Goal: Task Accomplishment & Management: Manage account settings

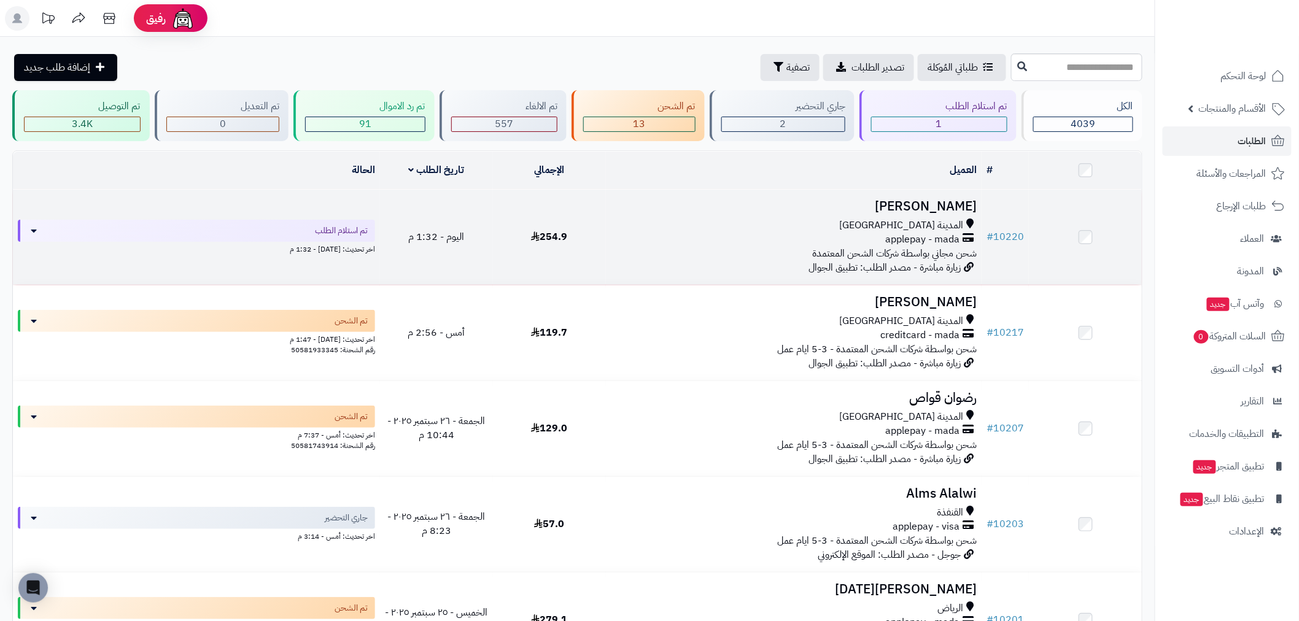
click at [741, 244] on div "المدينة المنورة applepay - mada شحن مجاني بواسطة شركات الشحن المعتمدة" at bounding box center [794, 240] width 366 height 42
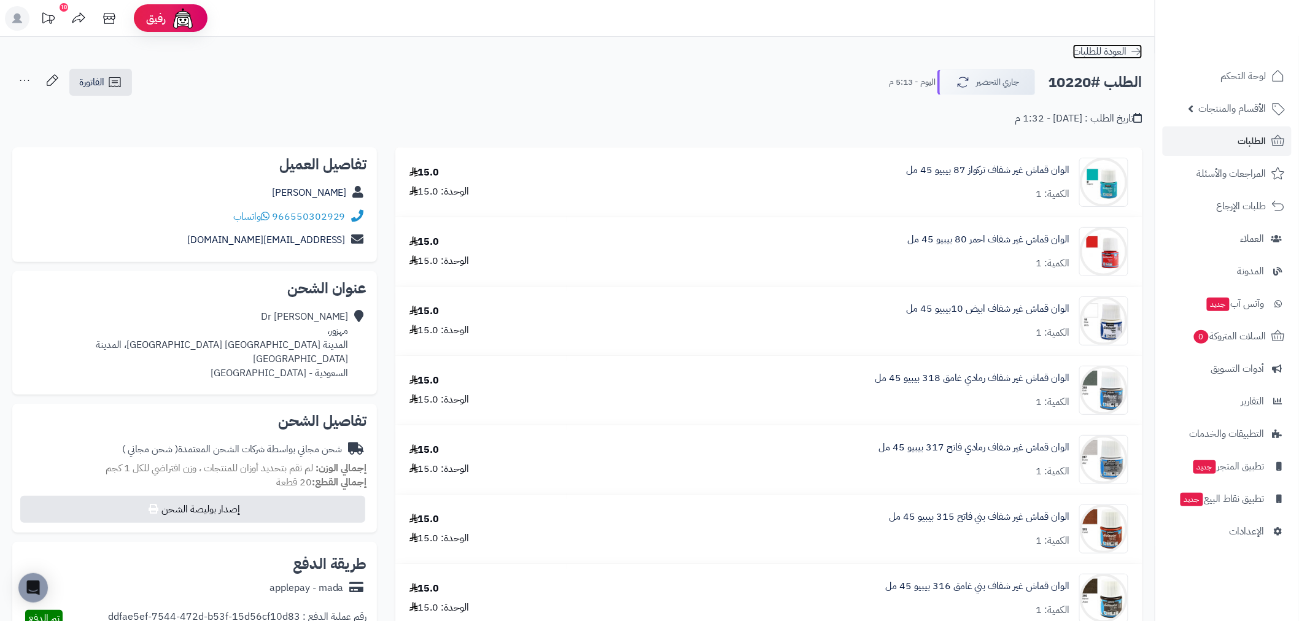
click at [1138, 51] on icon at bounding box center [1136, 51] width 12 height 12
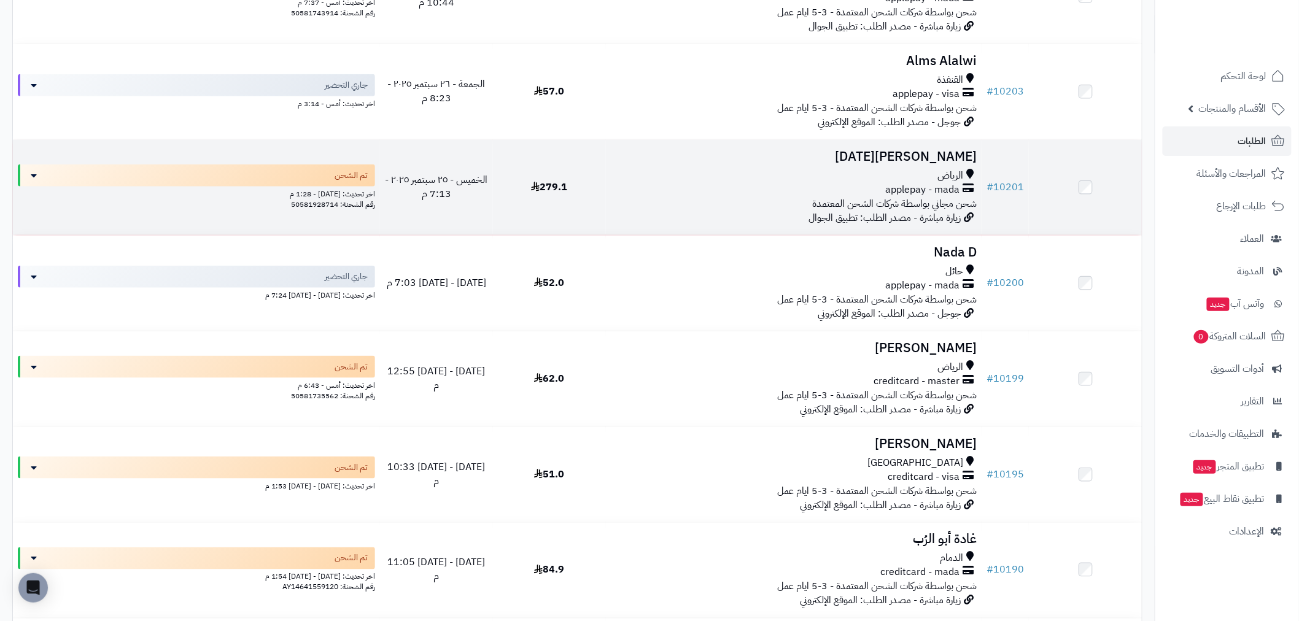
scroll to position [409, 0]
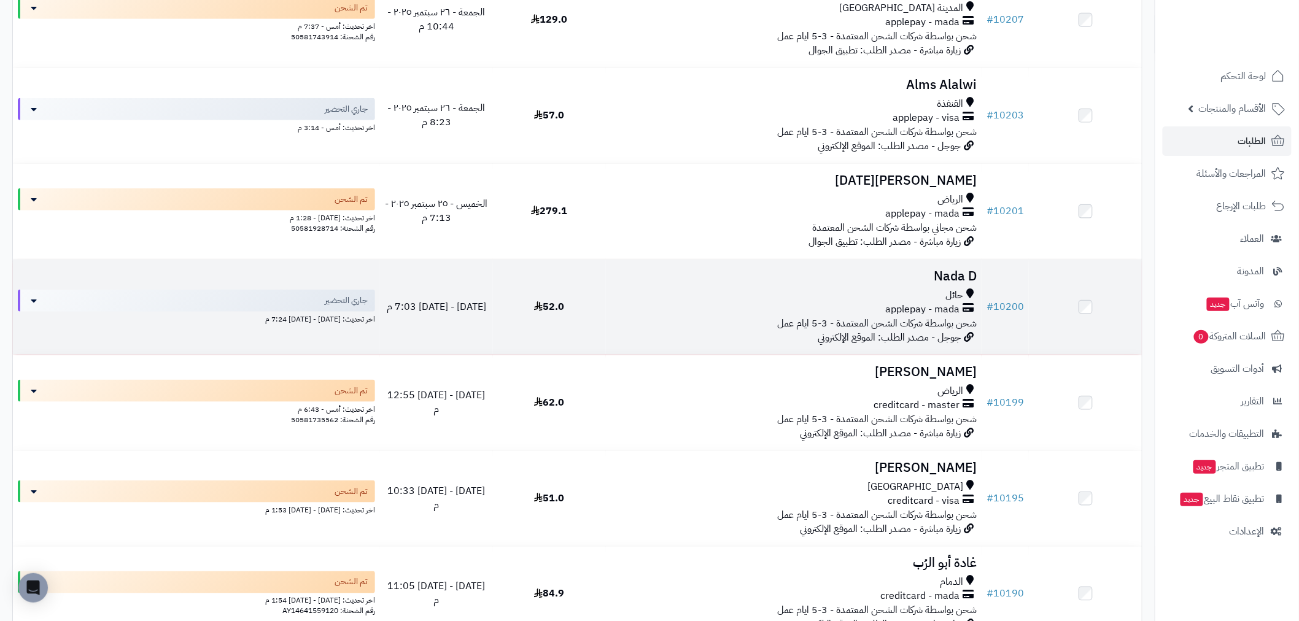
click at [701, 310] on div "applepay - mada" at bounding box center [794, 310] width 366 height 14
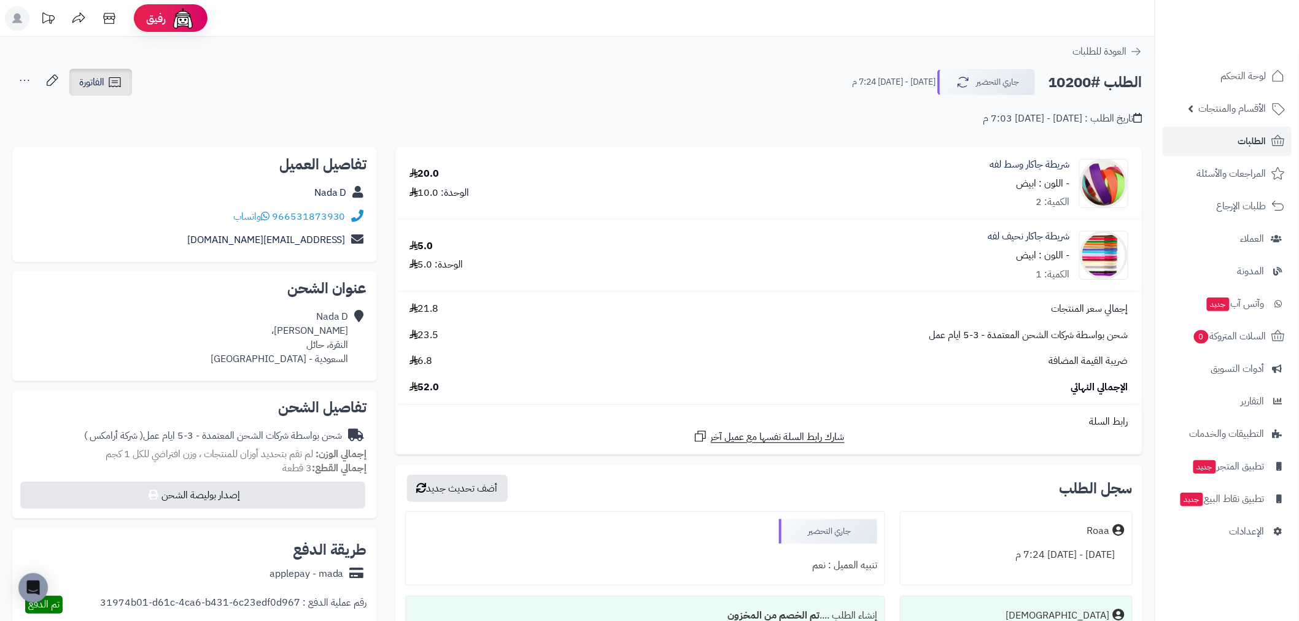
click at [103, 79] on span "الفاتورة" at bounding box center [91, 82] width 25 height 15
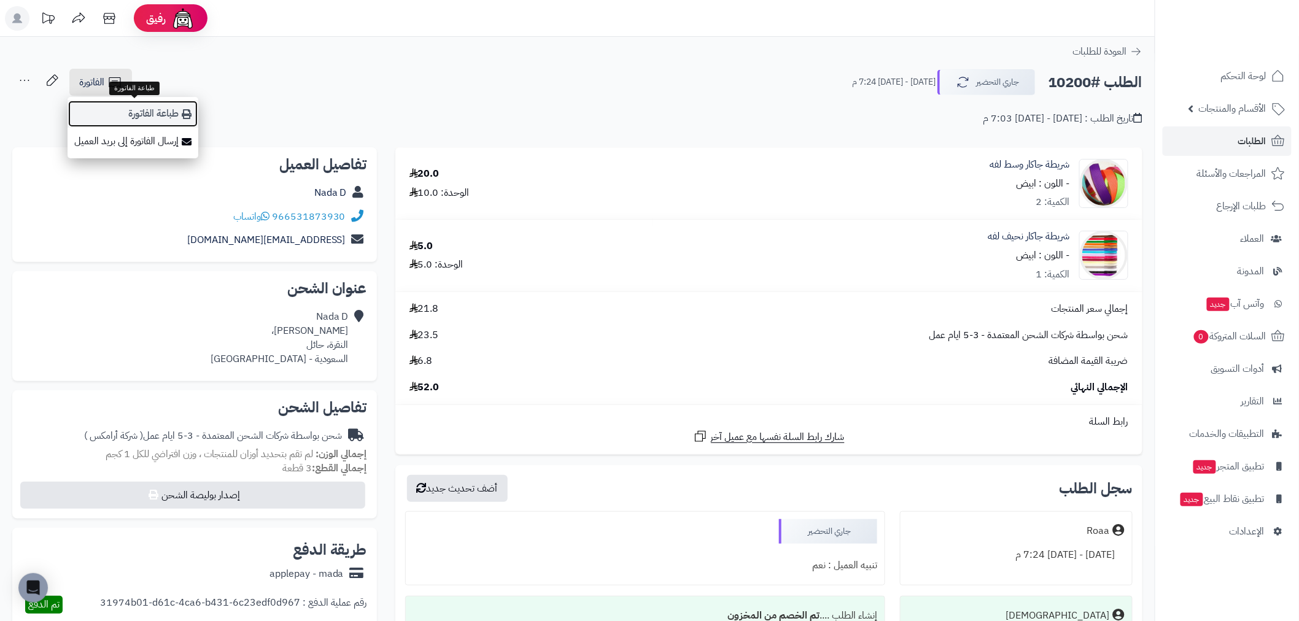
click at [149, 114] on link "طباعة الفاتورة" at bounding box center [133, 114] width 131 height 28
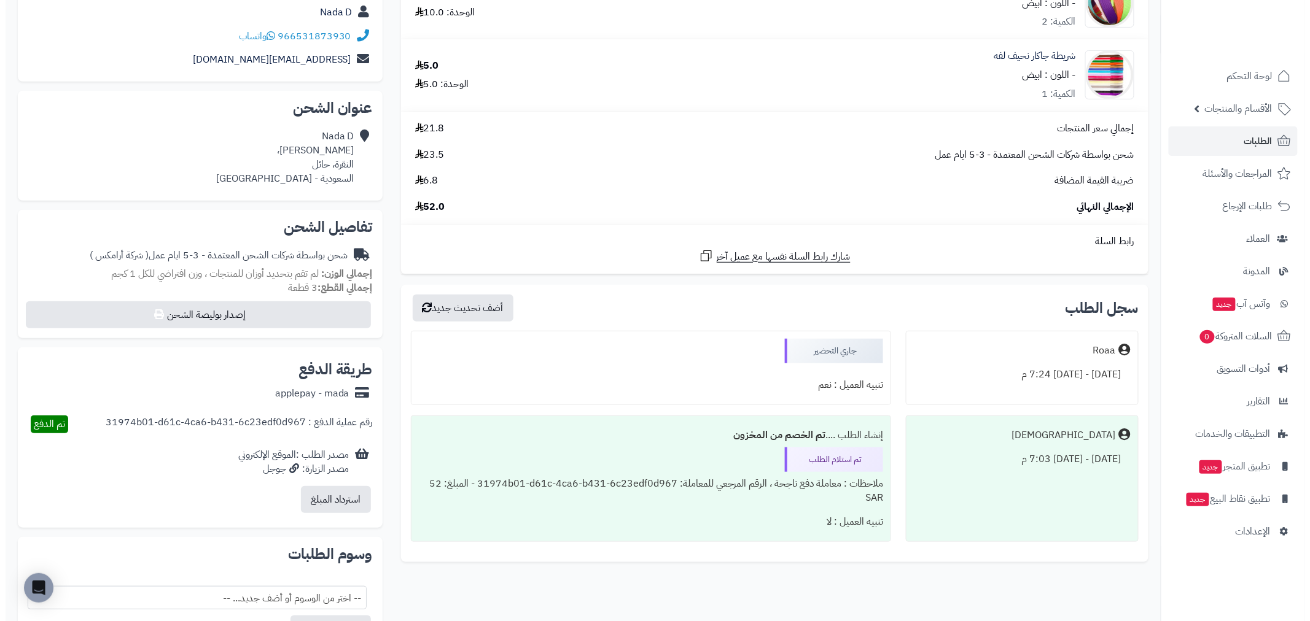
scroll to position [204, 0]
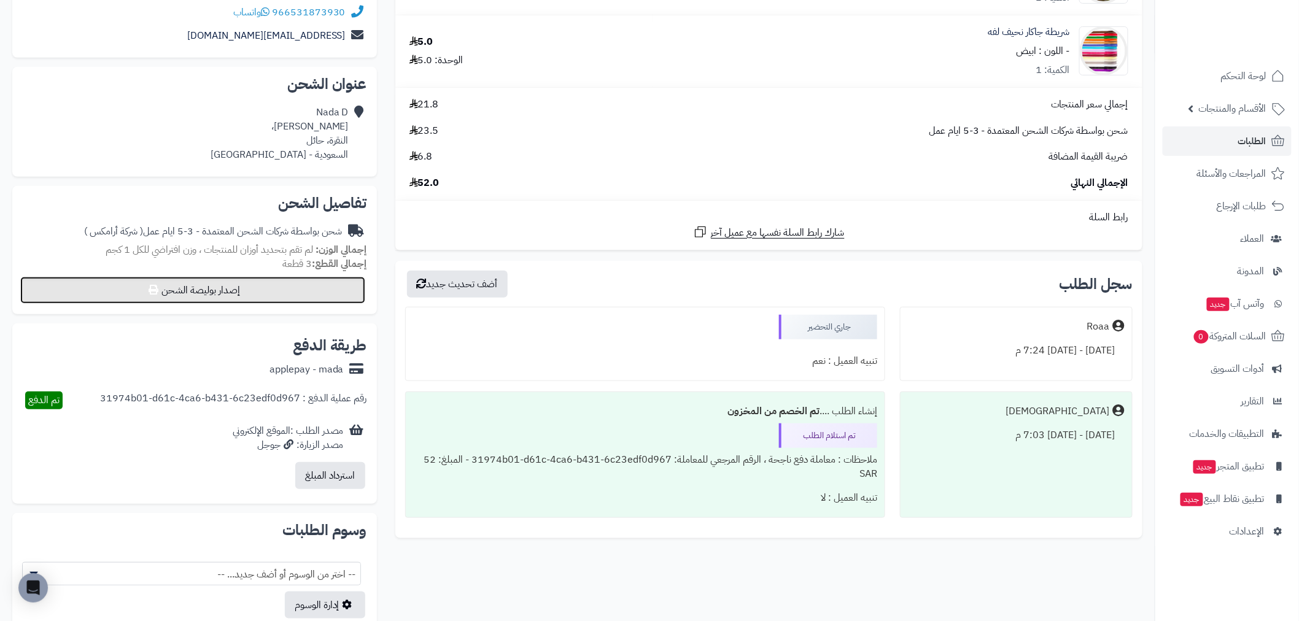
click at [266, 291] on button "إصدار بوليصة الشحن" at bounding box center [192, 290] width 345 height 27
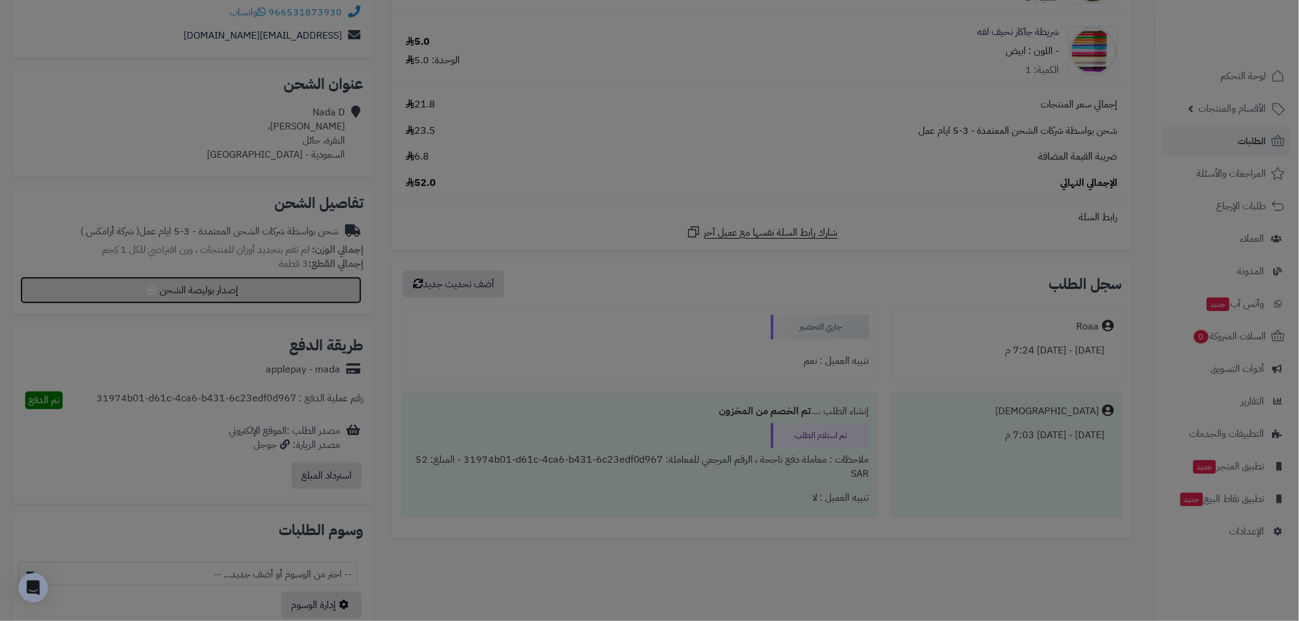
select select "******"
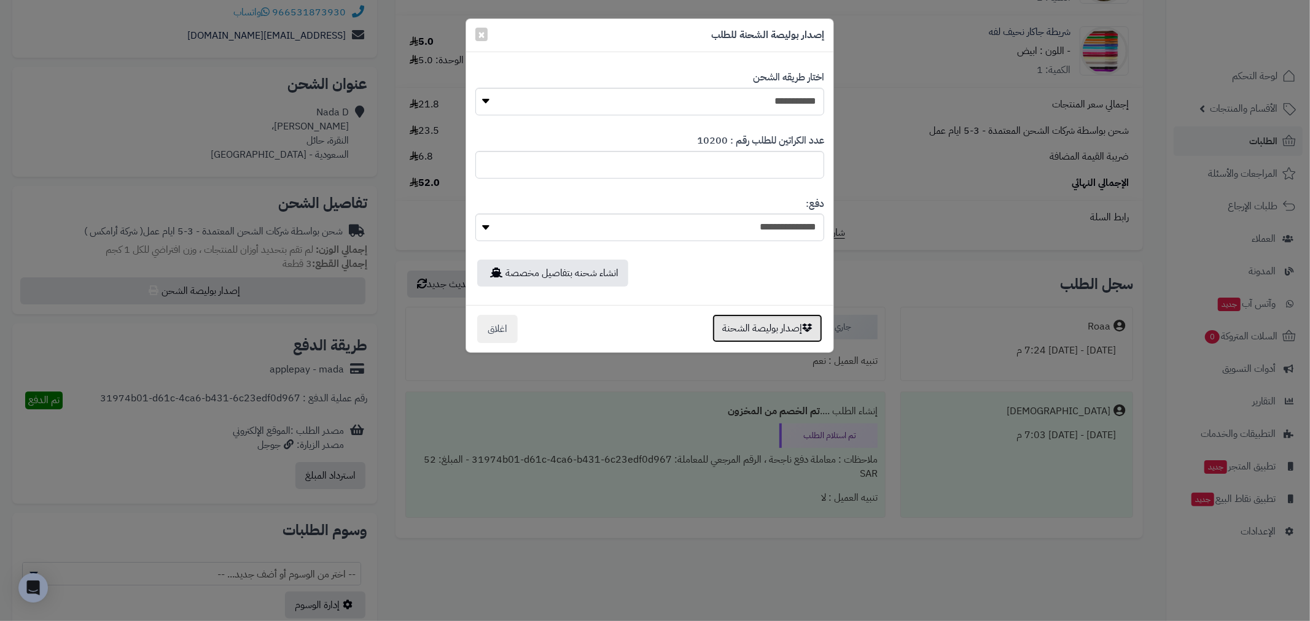
click at [766, 332] on button "إصدار بوليصة الشحنة" at bounding box center [767, 328] width 110 height 28
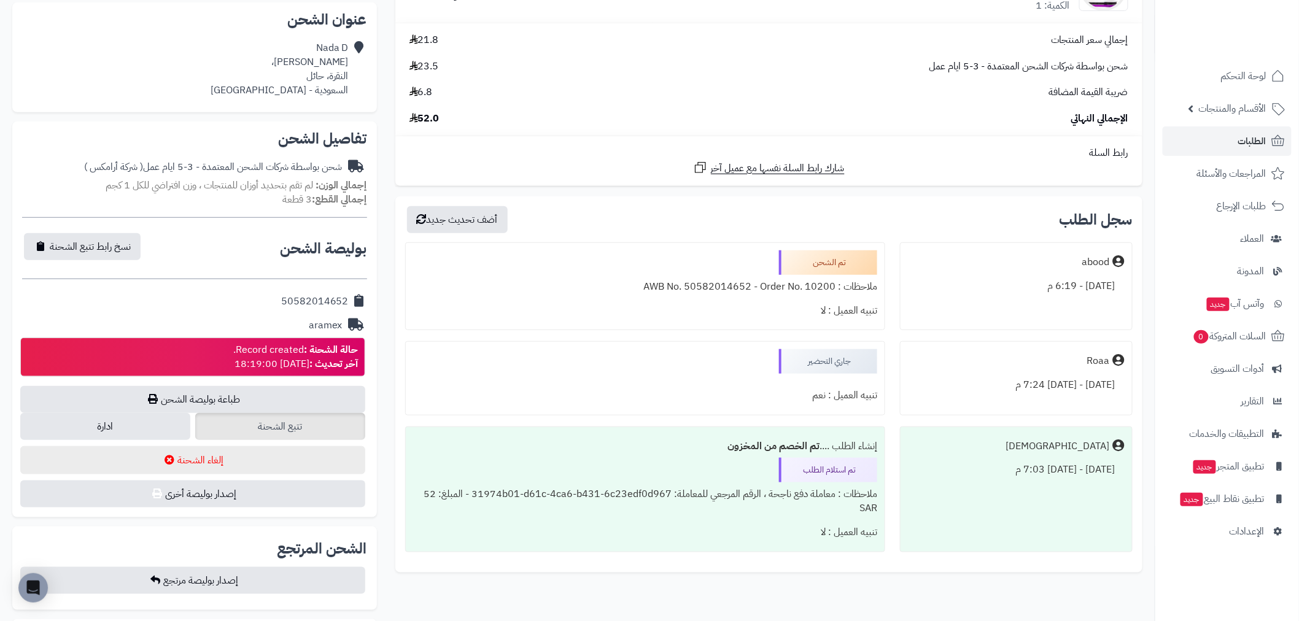
scroll to position [273, 0]
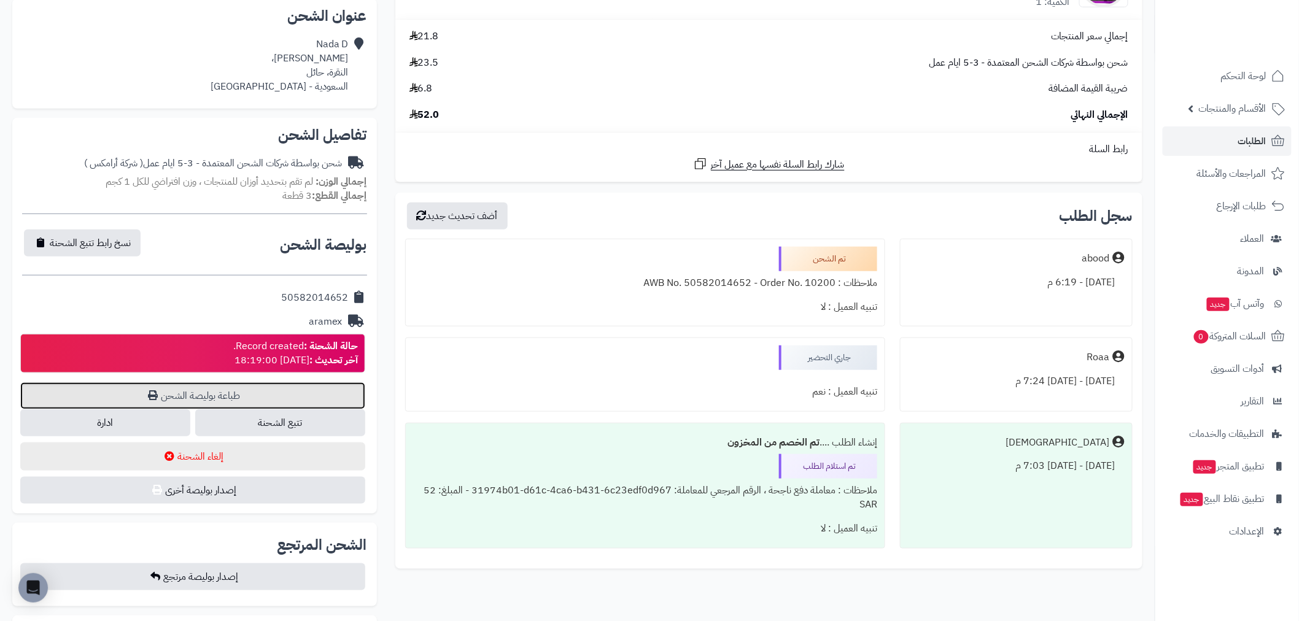
click at [260, 394] on link "طباعة بوليصة الشحن" at bounding box center [192, 396] width 345 height 27
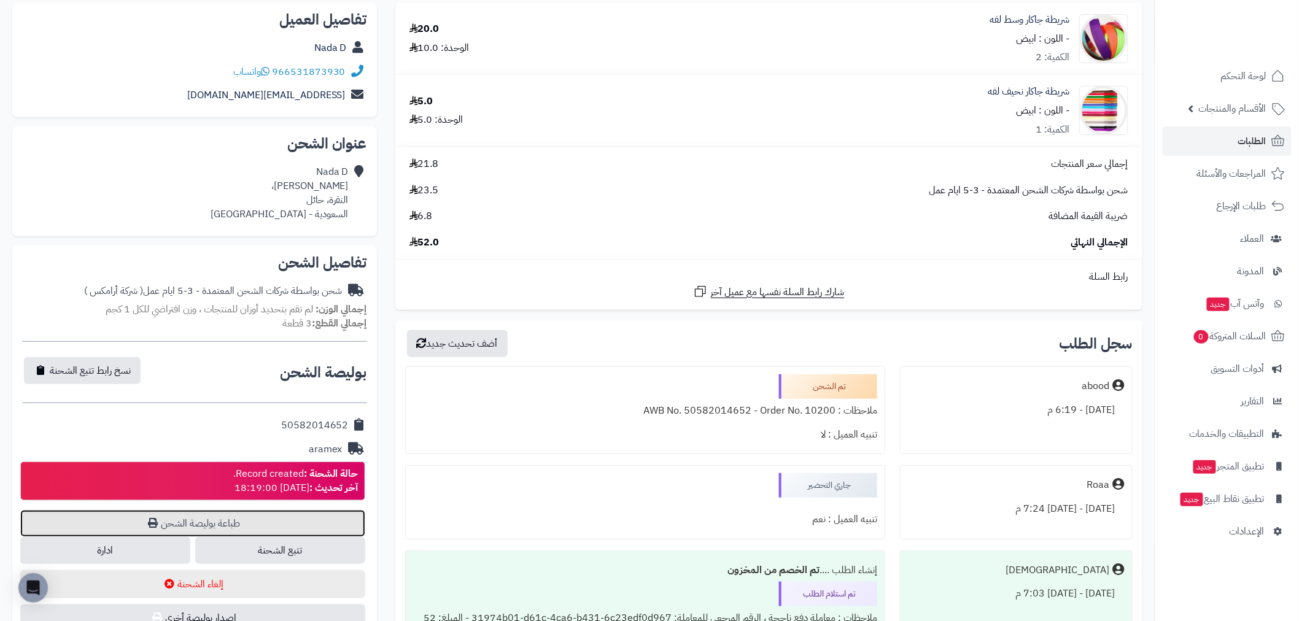
scroll to position [0, 0]
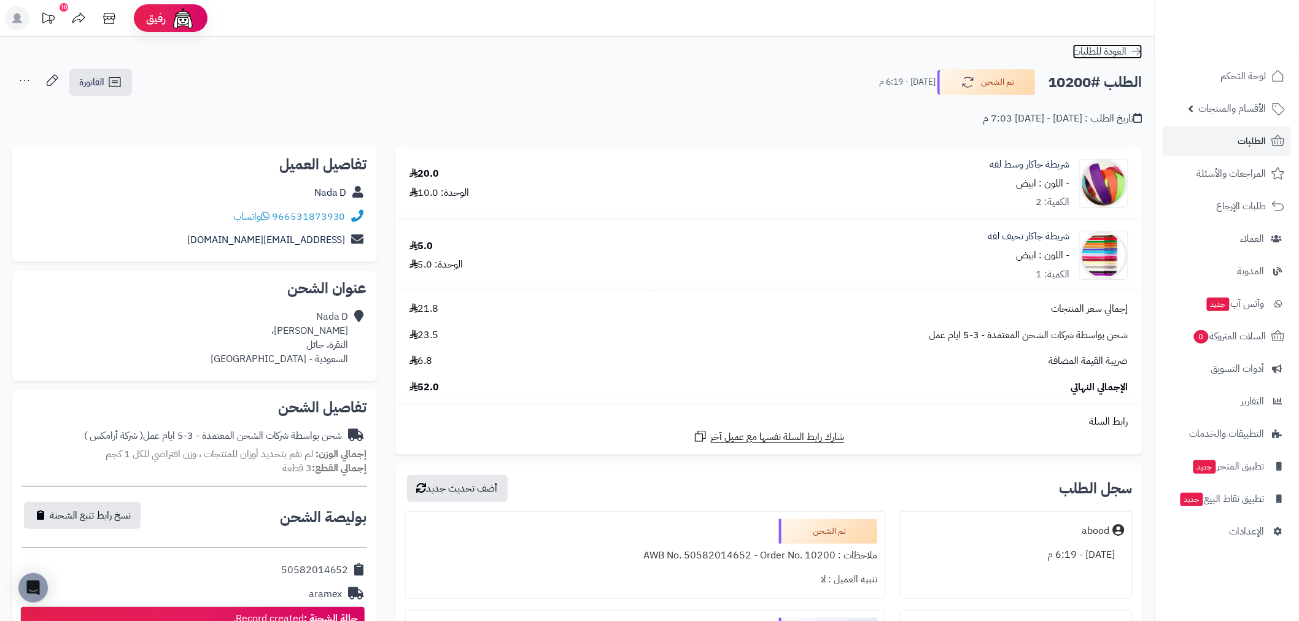
click at [1136, 53] on icon at bounding box center [1136, 51] width 12 height 12
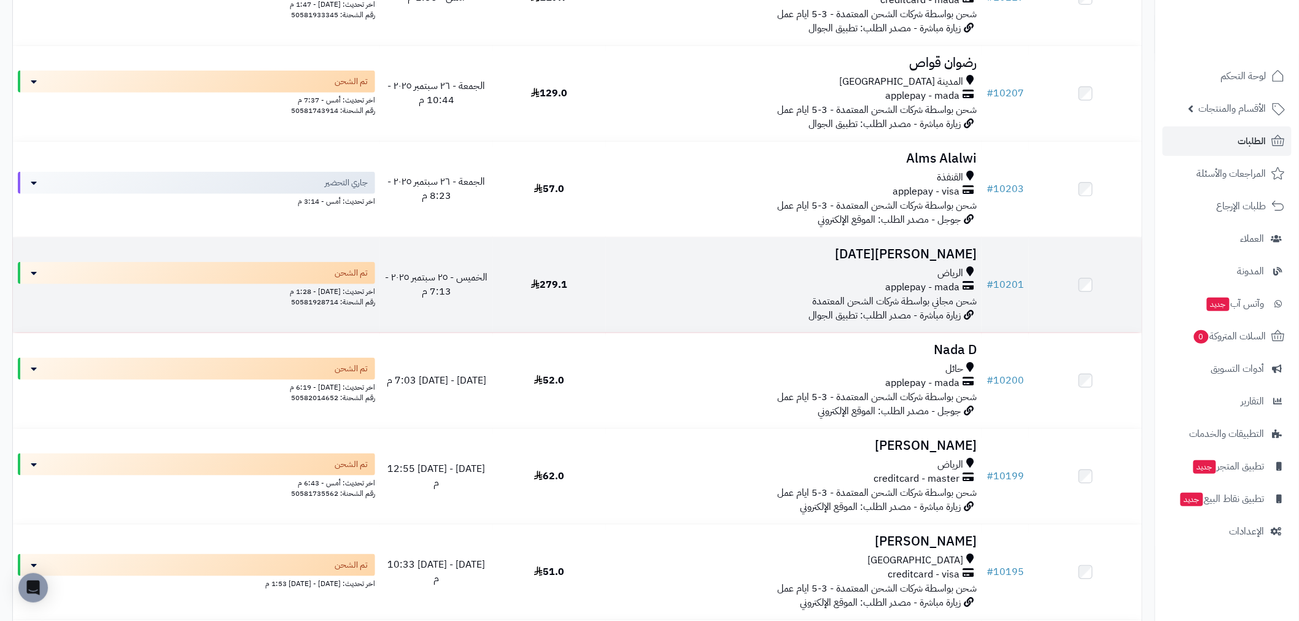
scroll to position [341, 0]
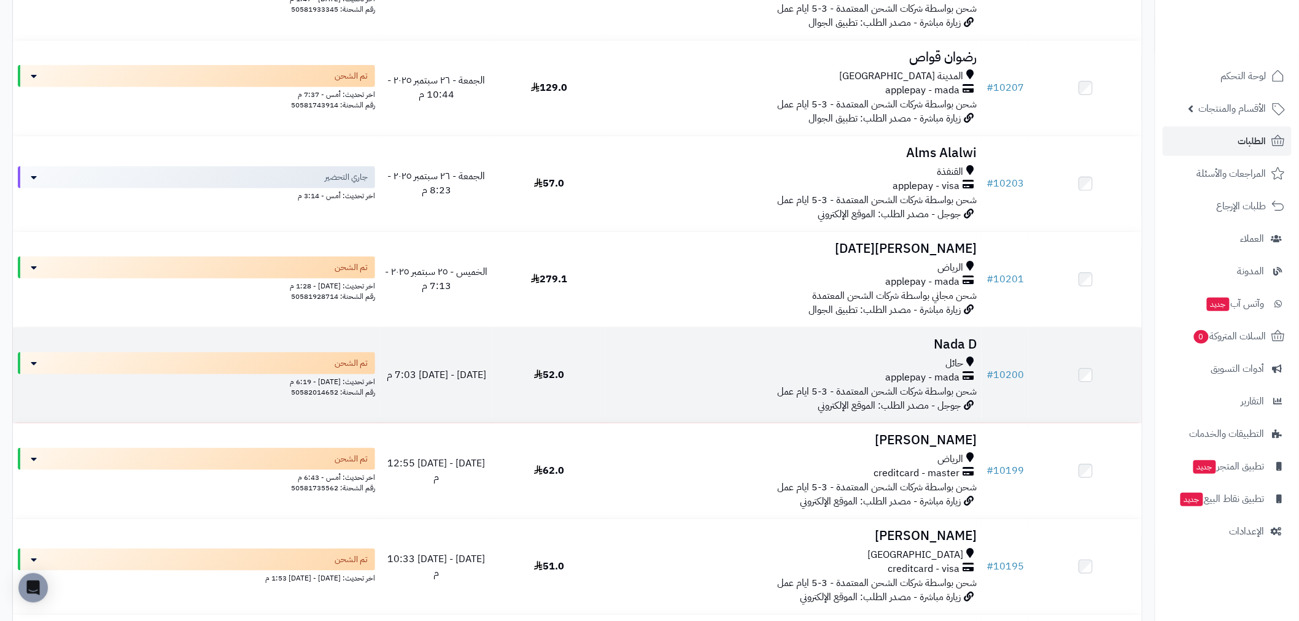
click at [734, 371] on div "applepay - mada" at bounding box center [794, 378] width 366 height 14
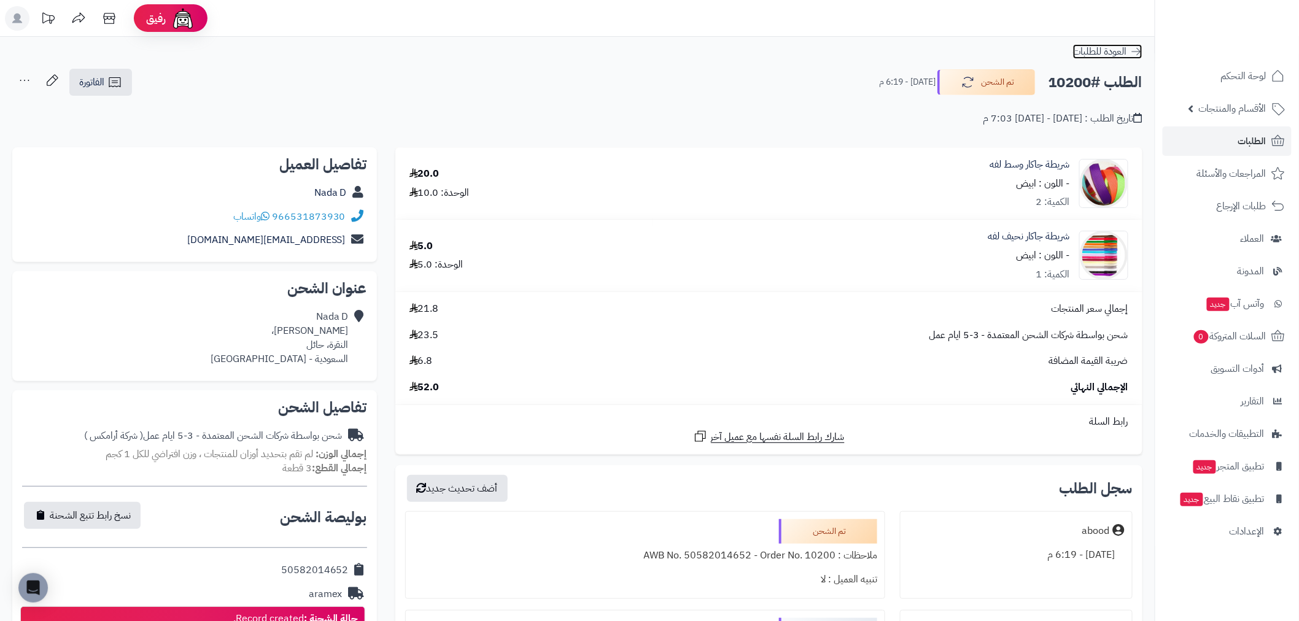
click at [1140, 58] on link "العودة للطلبات" at bounding box center [1107, 51] width 69 height 15
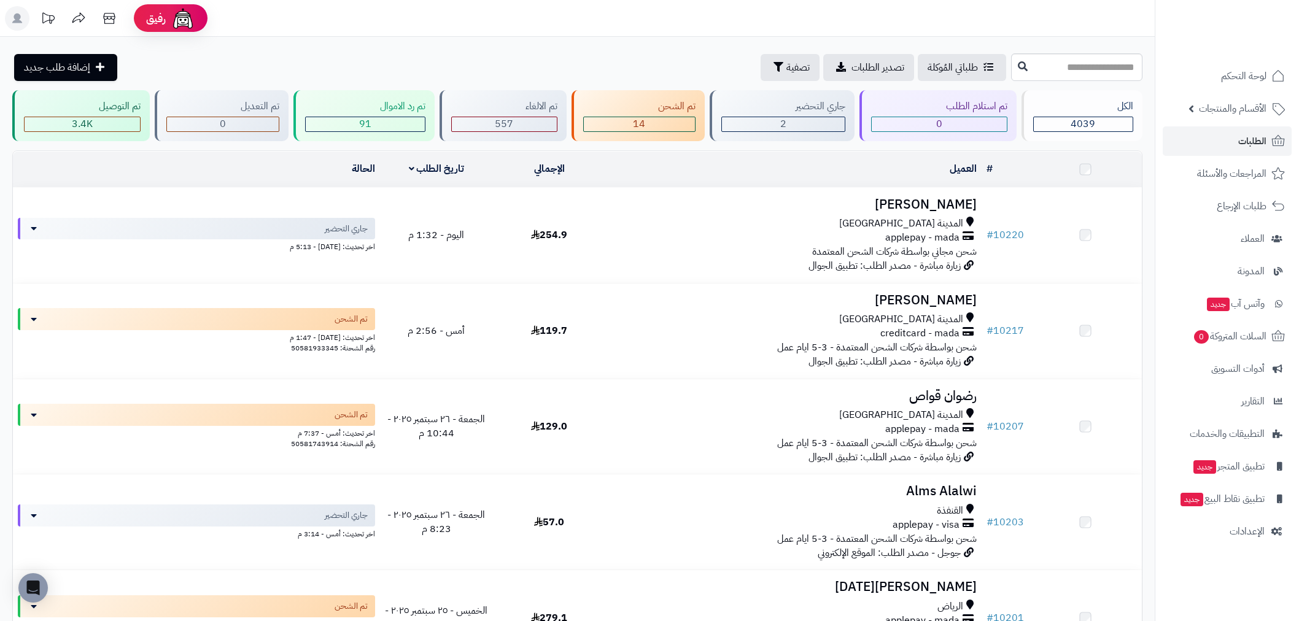
scroll to position [204, 0]
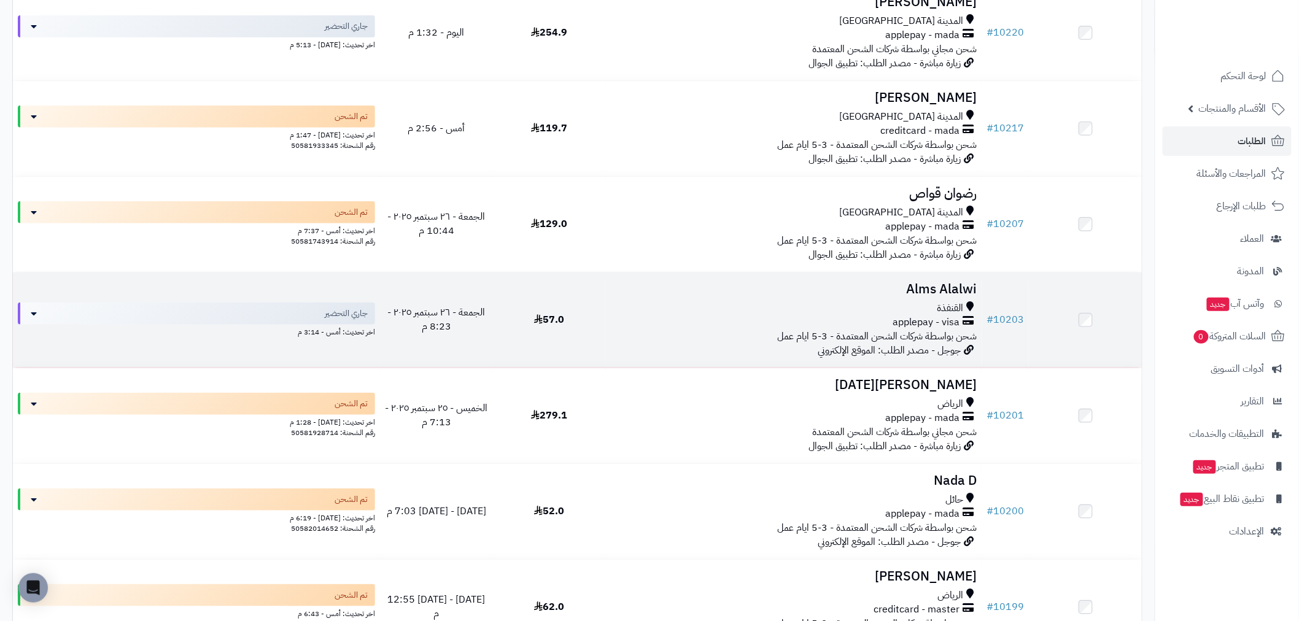
click at [705, 316] on div "applepay - visa" at bounding box center [794, 323] width 366 height 14
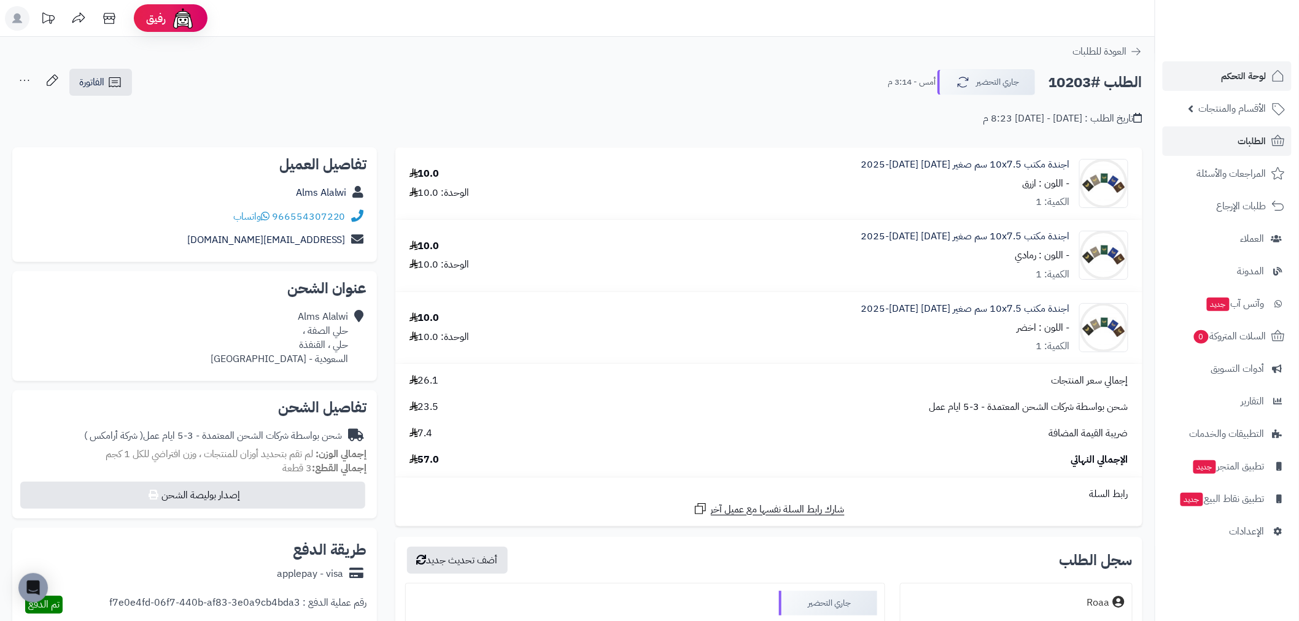
drag, startPoint x: 1211, startPoint y: 106, endPoint x: 1229, endPoint y: 90, distance: 24.3
click at [1211, 106] on span "الأقسام والمنتجات" at bounding box center [1233, 108] width 68 height 17
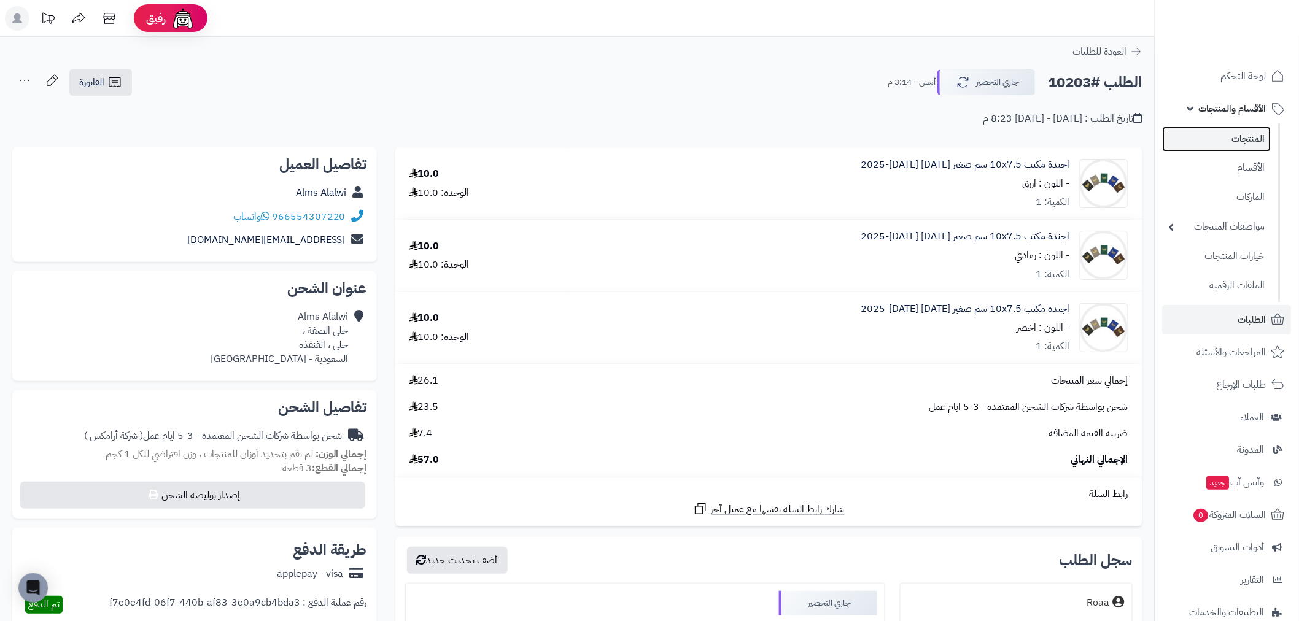
click at [1259, 136] on link "المنتجات" at bounding box center [1217, 138] width 109 height 25
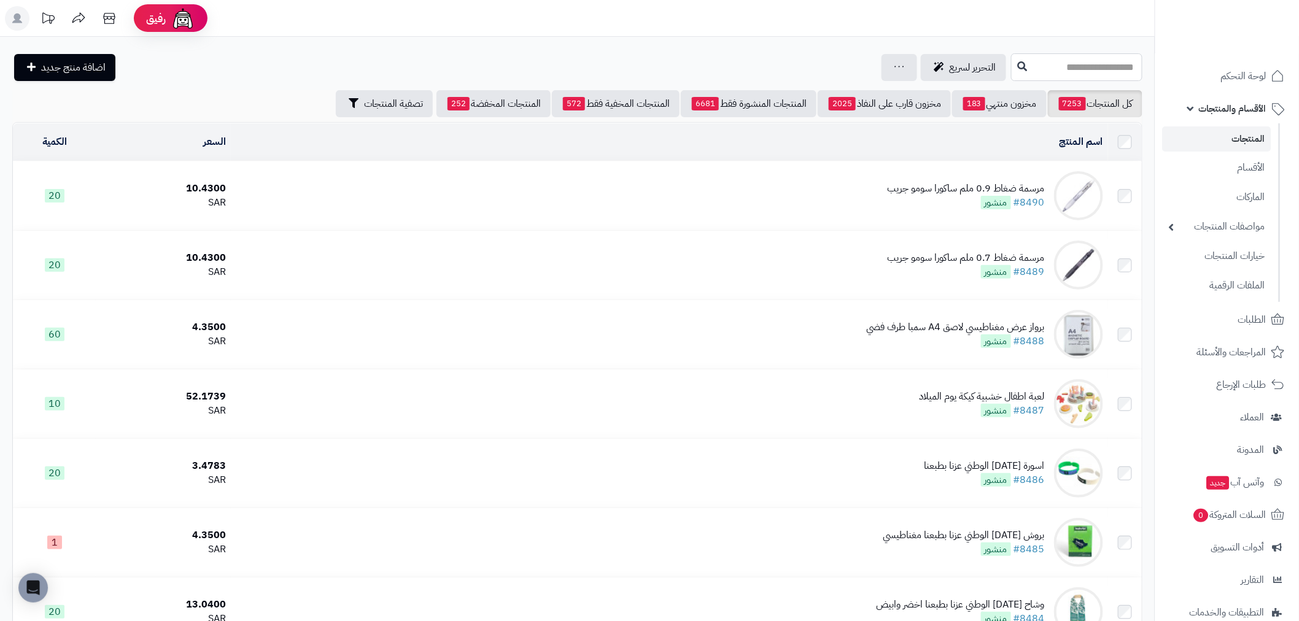
click at [1044, 66] on input "text" at bounding box center [1076, 67] width 131 height 28
type input "*"
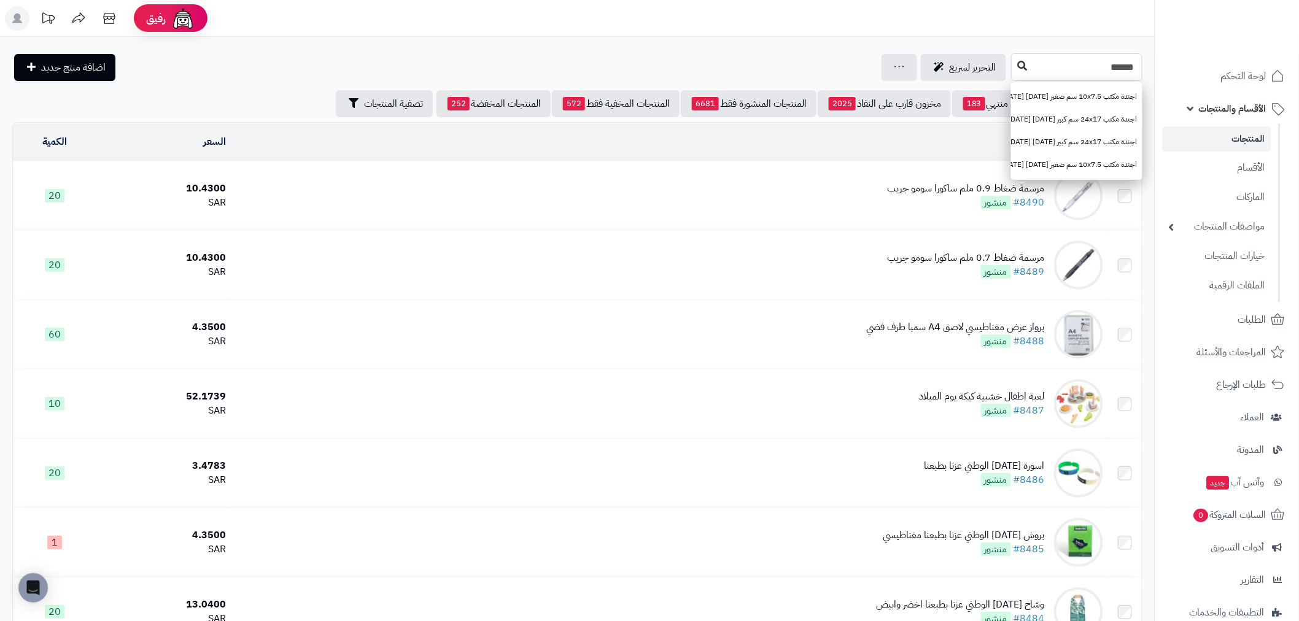
type input "*****"
click at [1014, 66] on button at bounding box center [1023, 66] width 18 height 23
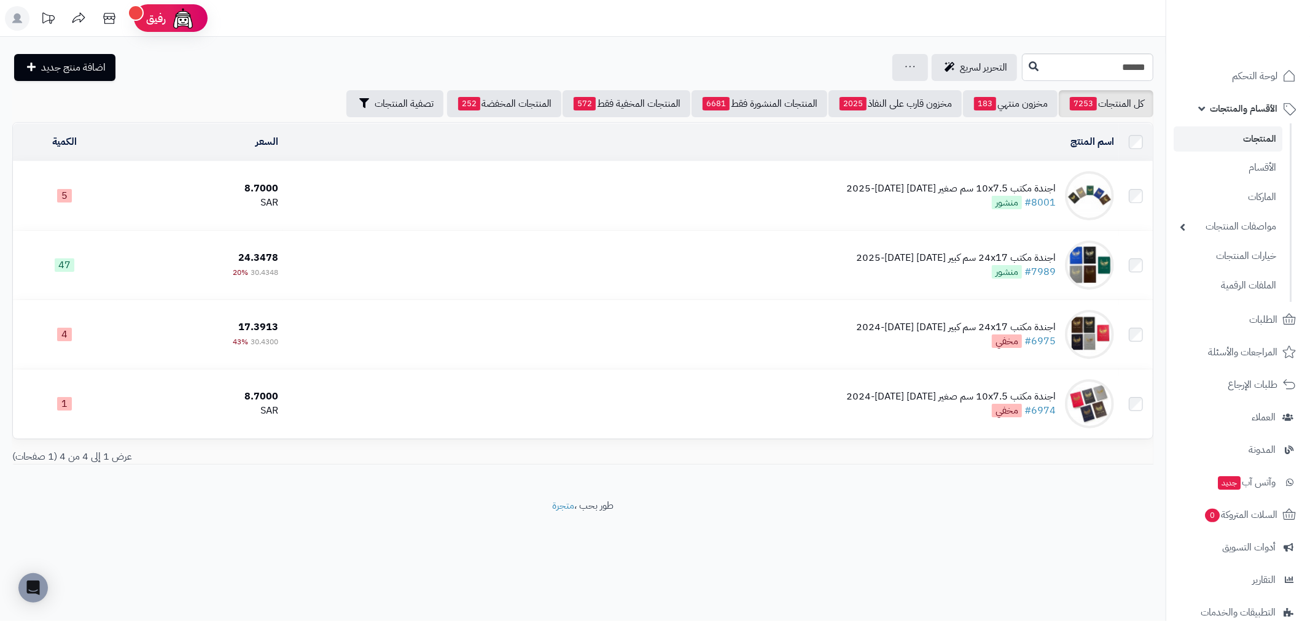
click at [372, 196] on td "اجندة مكتب 10x7.5 سم صغير 1447 هجري 2025-2026 ميلادي #8001 منشور" at bounding box center [701, 195] width 836 height 69
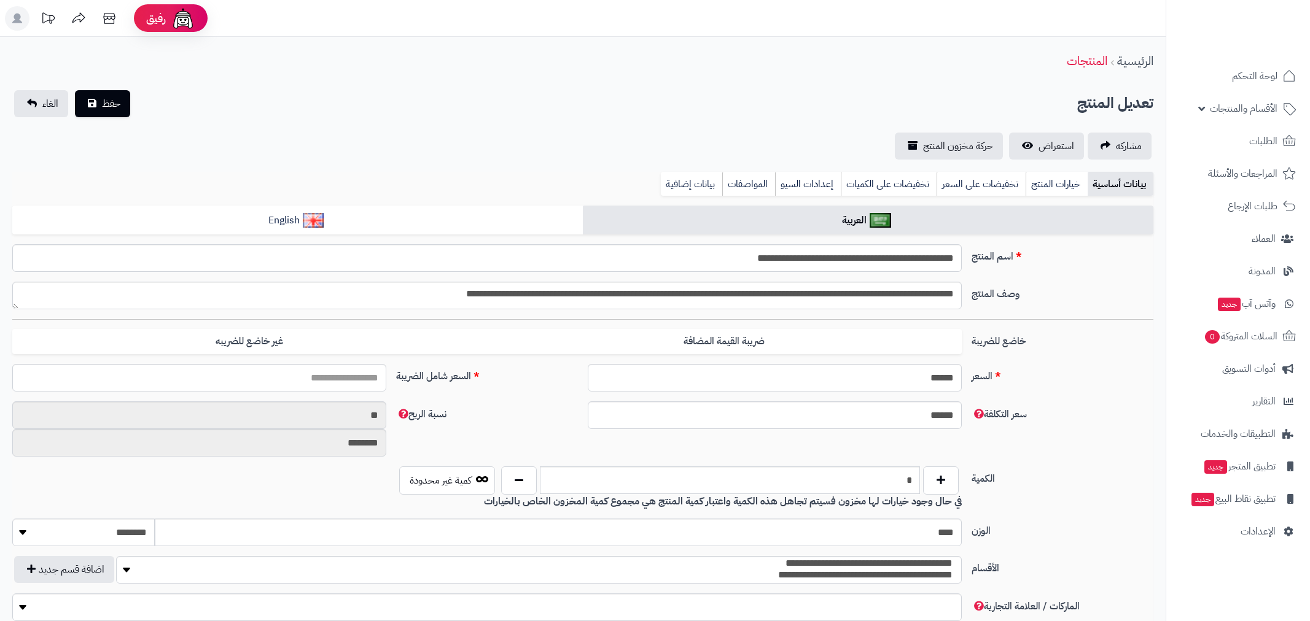
type input "****"
type input "*****"
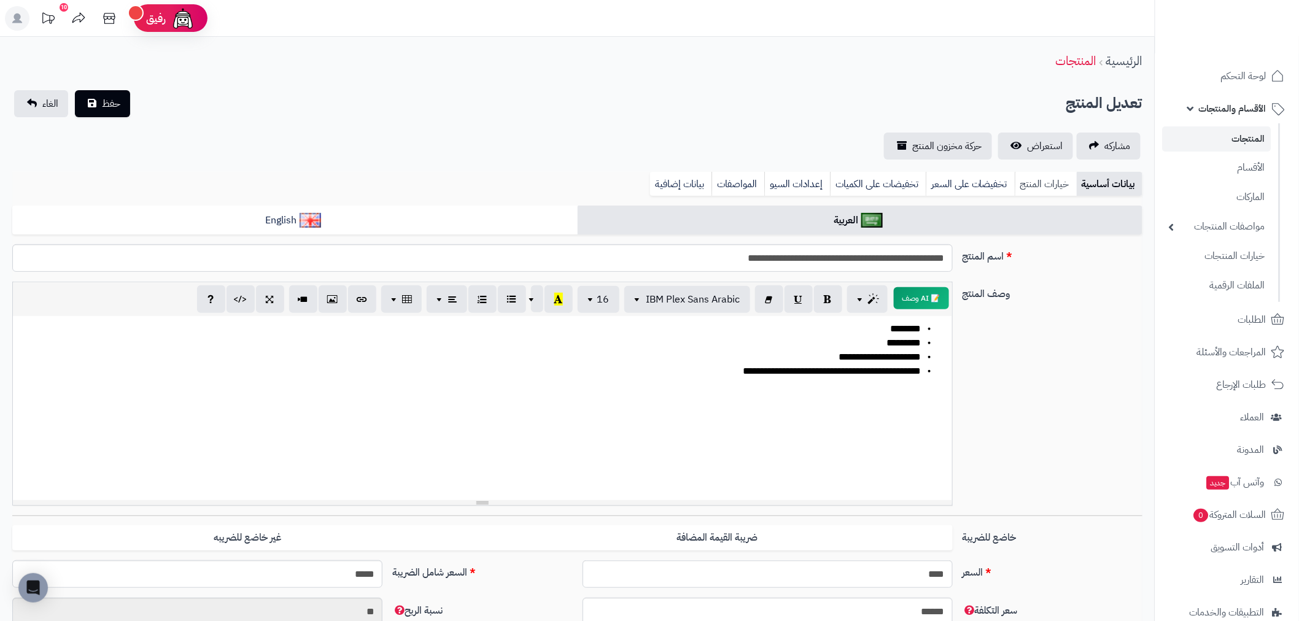
click at [1031, 182] on link "خيارات المنتج" at bounding box center [1046, 184] width 62 height 25
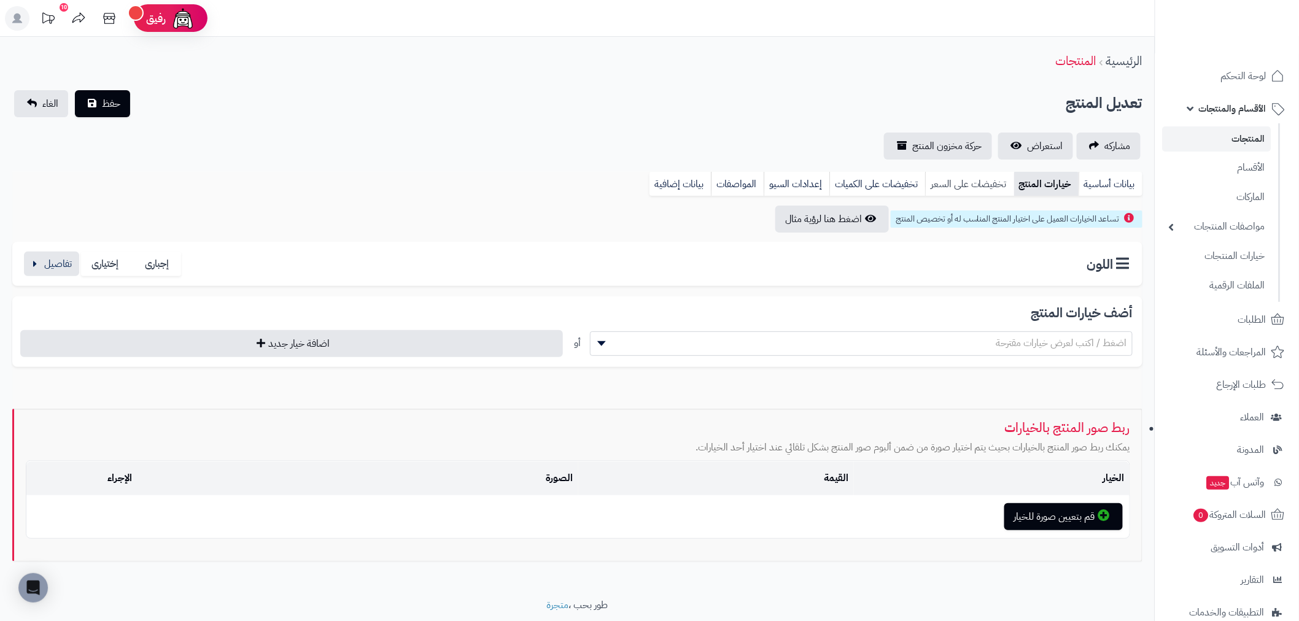
click at [987, 182] on link "تخفيضات على السعر" at bounding box center [969, 184] width 89 height 25
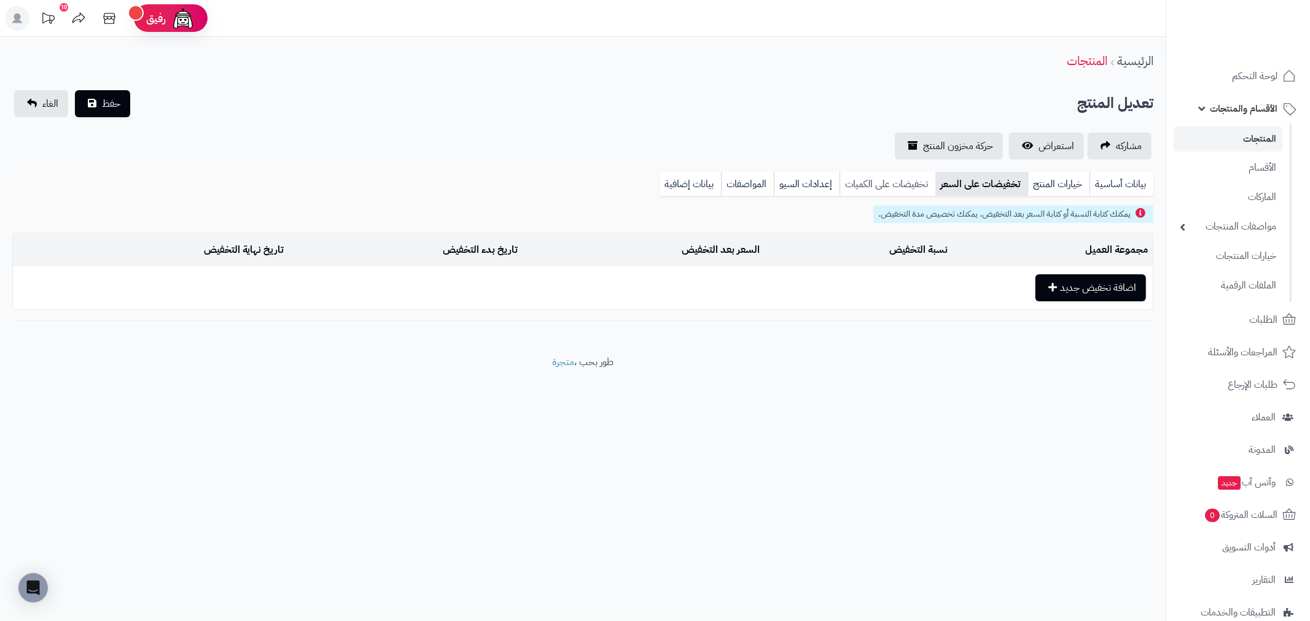
click at [914, 179] on link "تخفيضات على الكميات" at bounding box center [887, 184] width 96 height 25
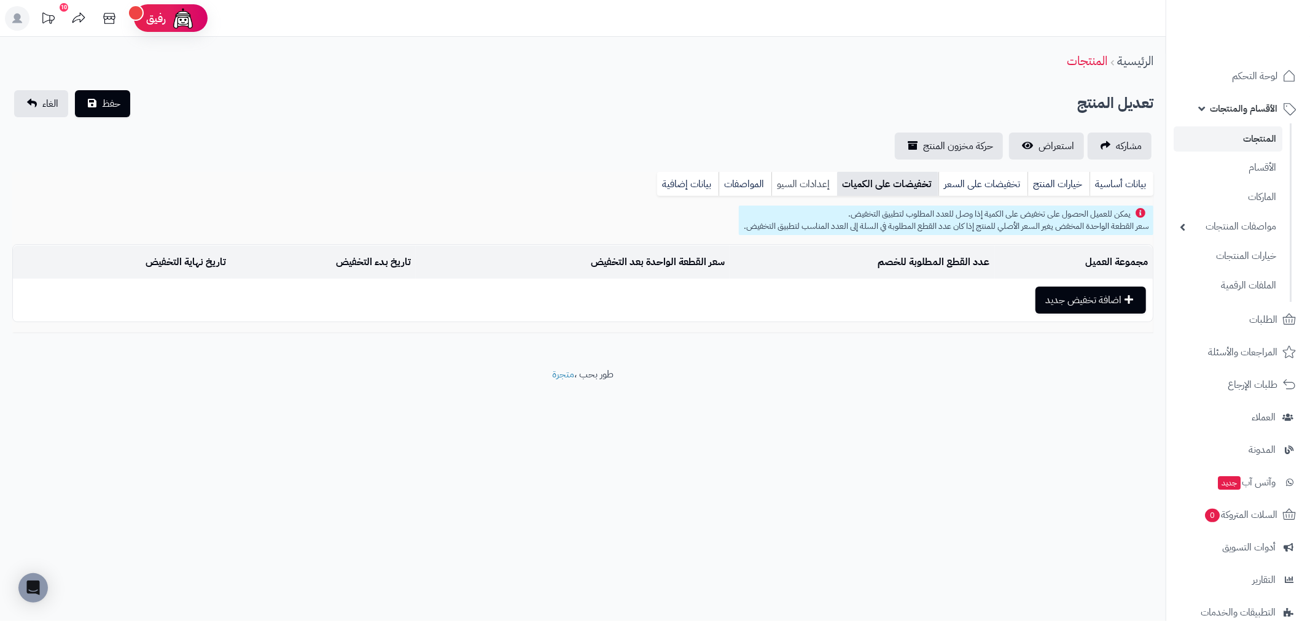
click at [801, 174] on link "إعدادات السيو" at bounding box center [804, 184] width 66 height 25
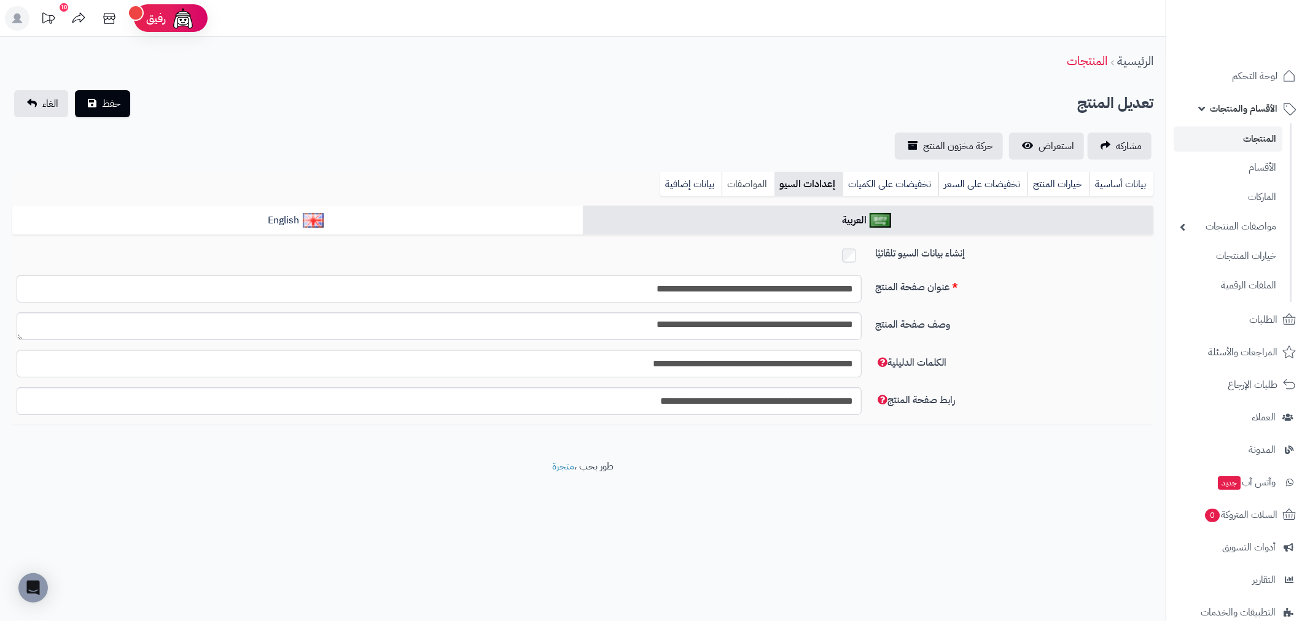
click at [746, 180] on link "المواصفات" at bounding box center [747, 184] width 53 height 25
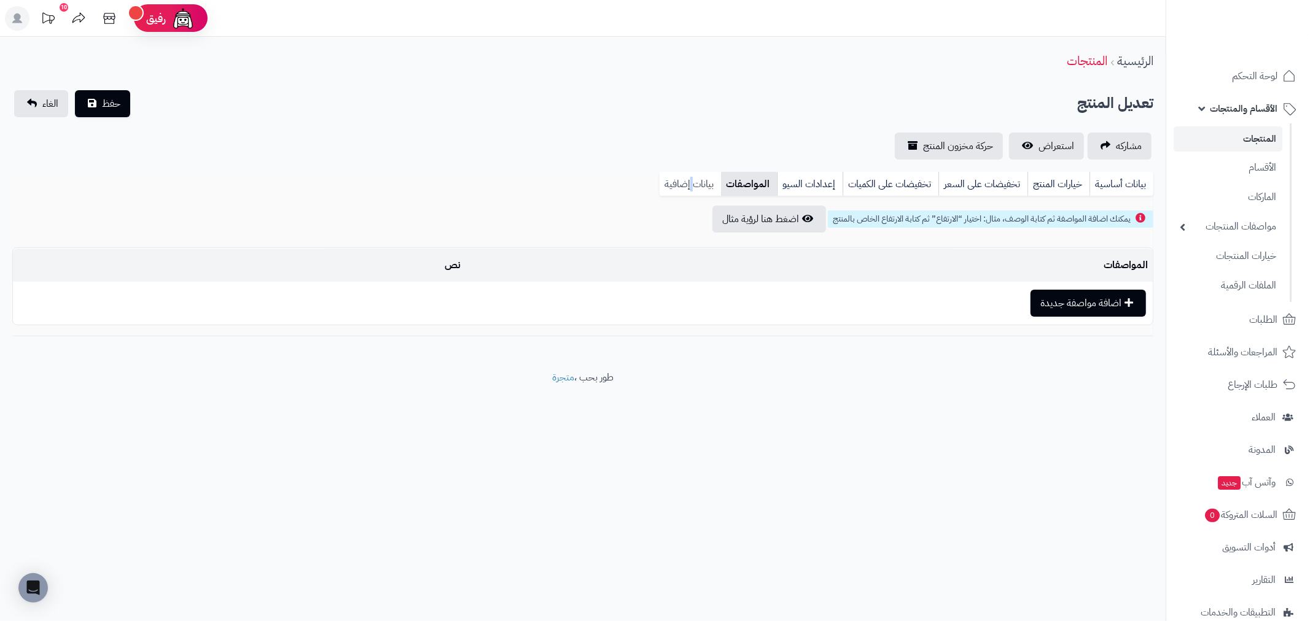
click at [691, 179] on link "بيانات إضافية" at bounding box center [689, 184] width 61 height 25
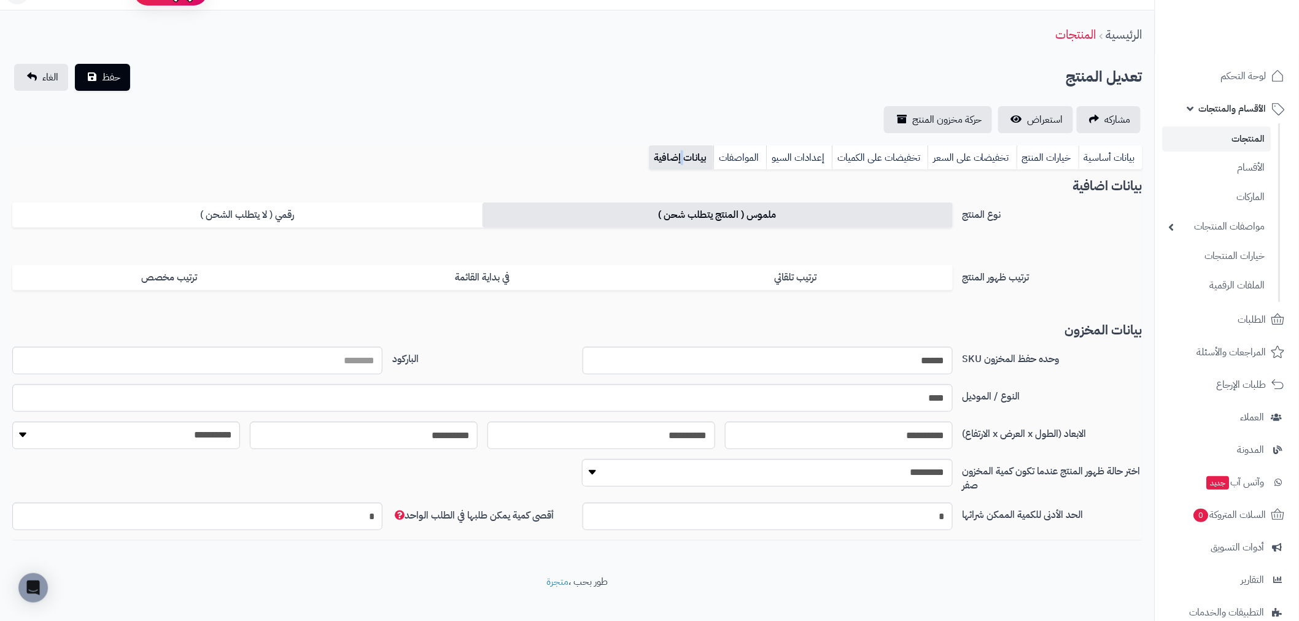
scroll to position [41, 0]
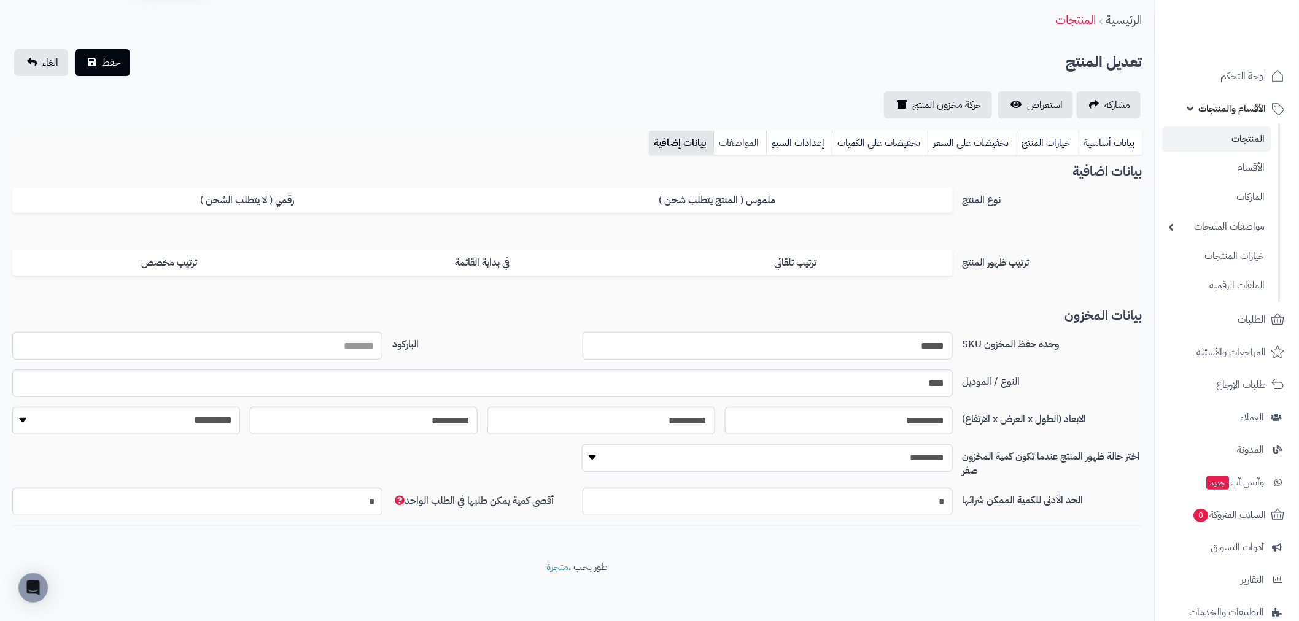
click at [751, 140] on link "المواصفات" at bounding box center [739, 143] width 53 height 25
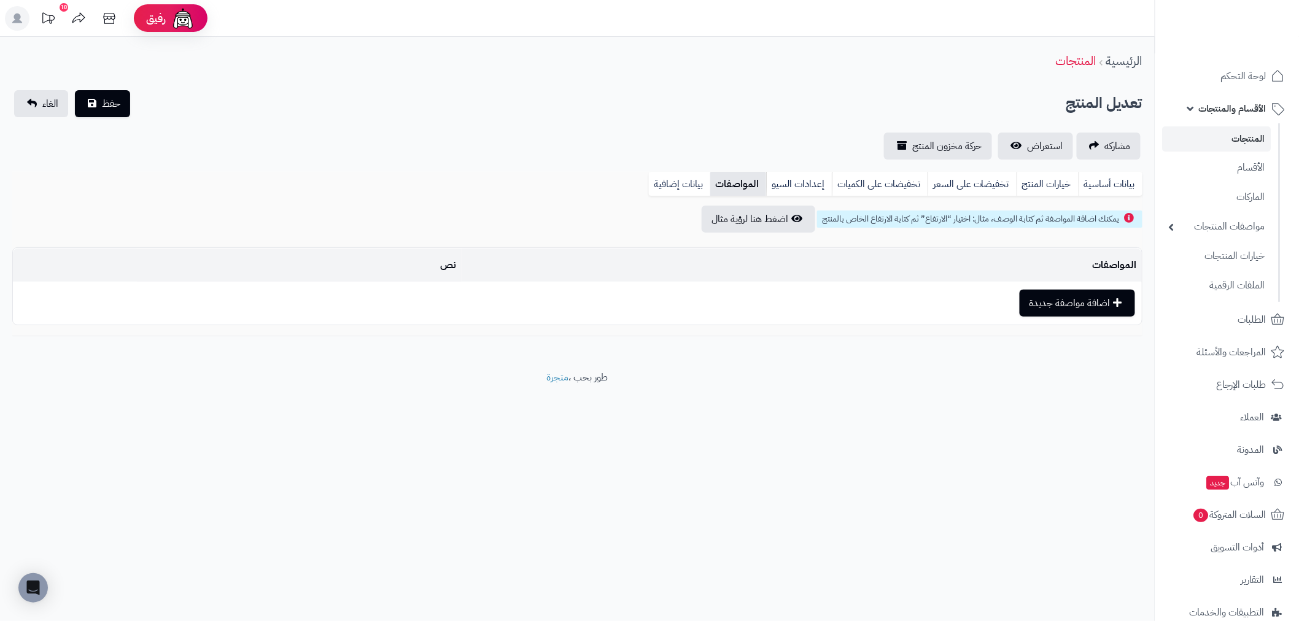
scroll to position [0, 0]
click at [794, 179] on link "إعدادات السيو" at bounding box center [810, 184] width 66 height 25
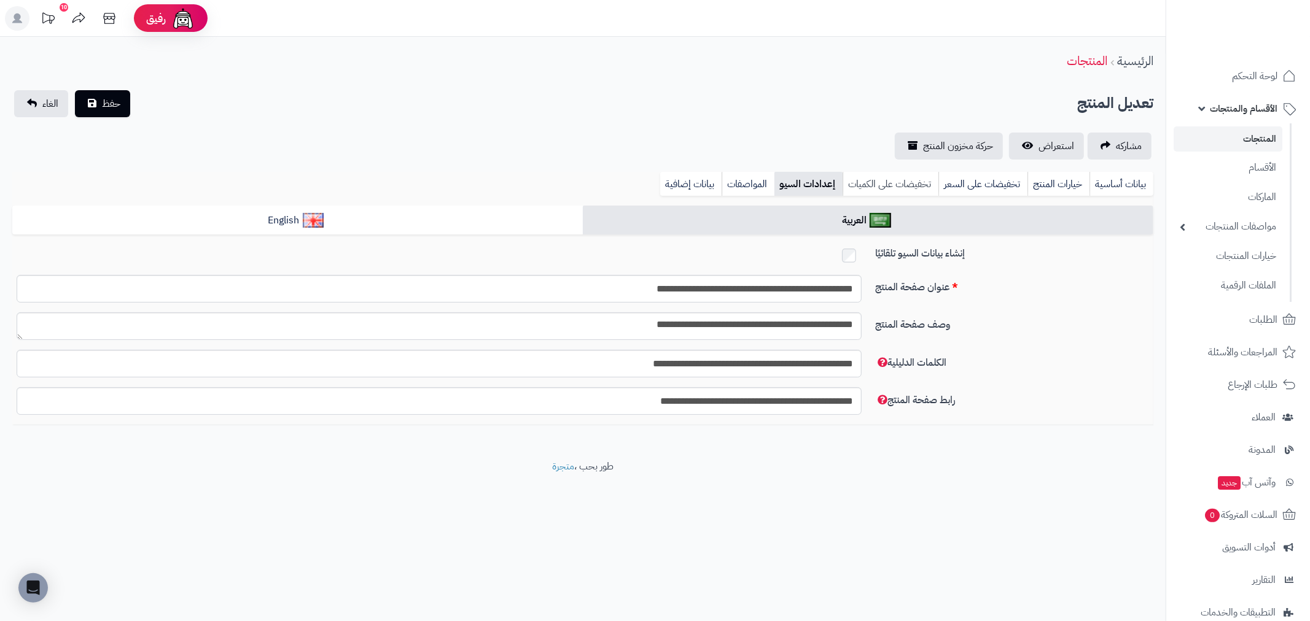
click at [888, 182] on link "تخفيضات على الكميات" at bounding box center [890, 184] width 96 height 25
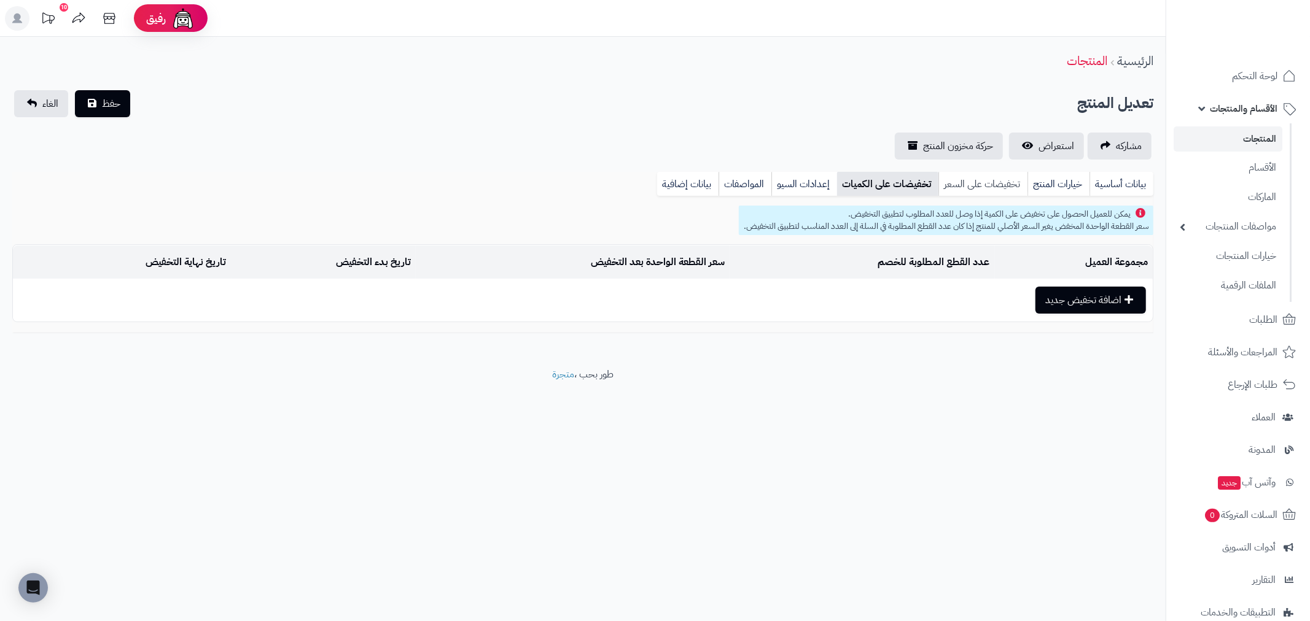
click at [973, 179] on link "تخفيضات على السعر" at bounding box center [982, 184] width 89 height 25
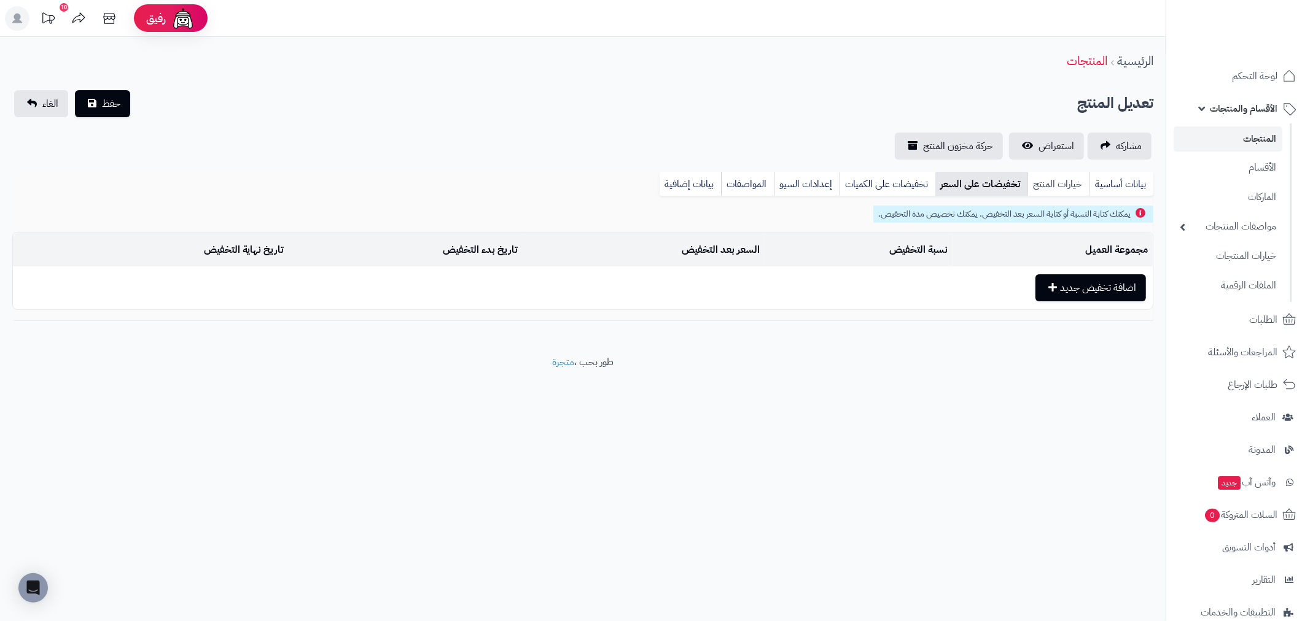
click at [1041, 181] on link "خيارات المنتج" at bounding box center [1058, 184] width 62 height 25
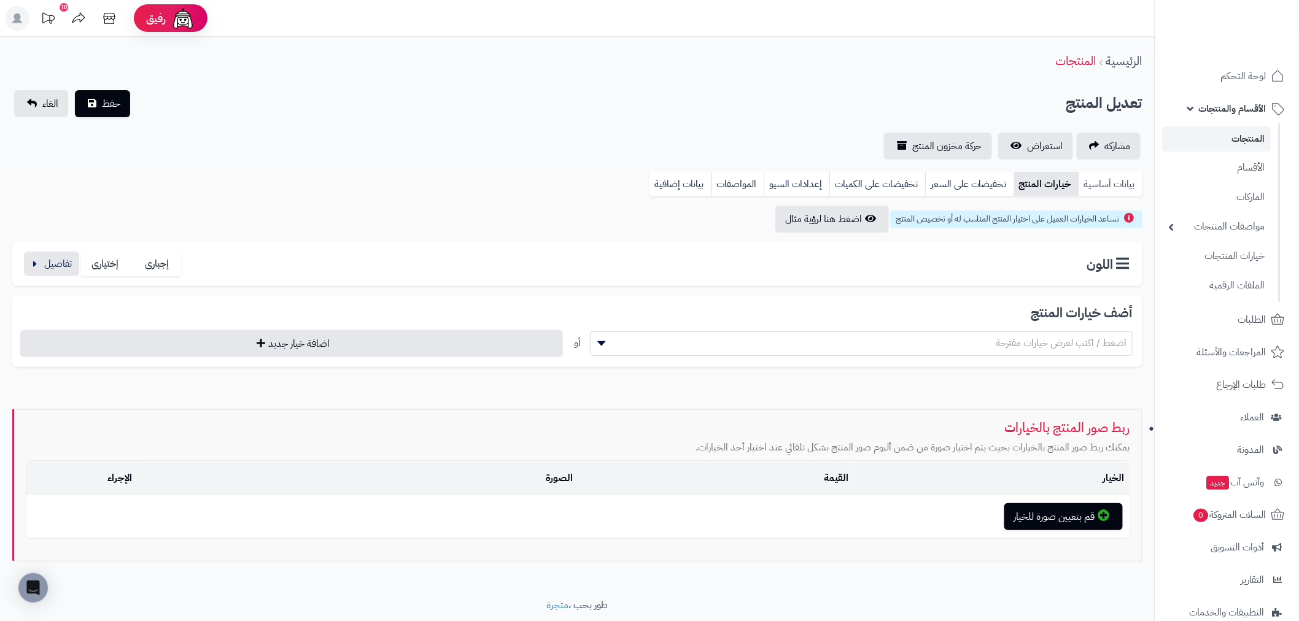
click at [1118, 185] on link "بيانات أساسية" at bounding box center [1111, 184] width 64 height 25
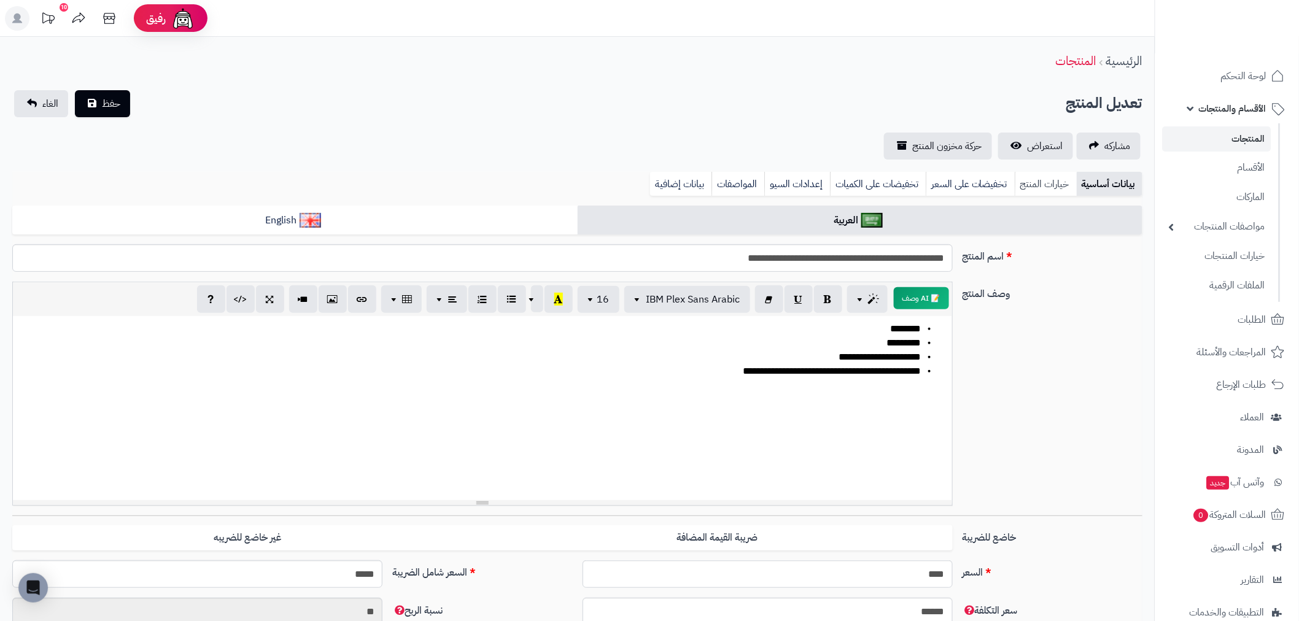
click at [1063, 186] on link "خيارات المنتج" at bounding box center [1046, 184] width 62 height 25
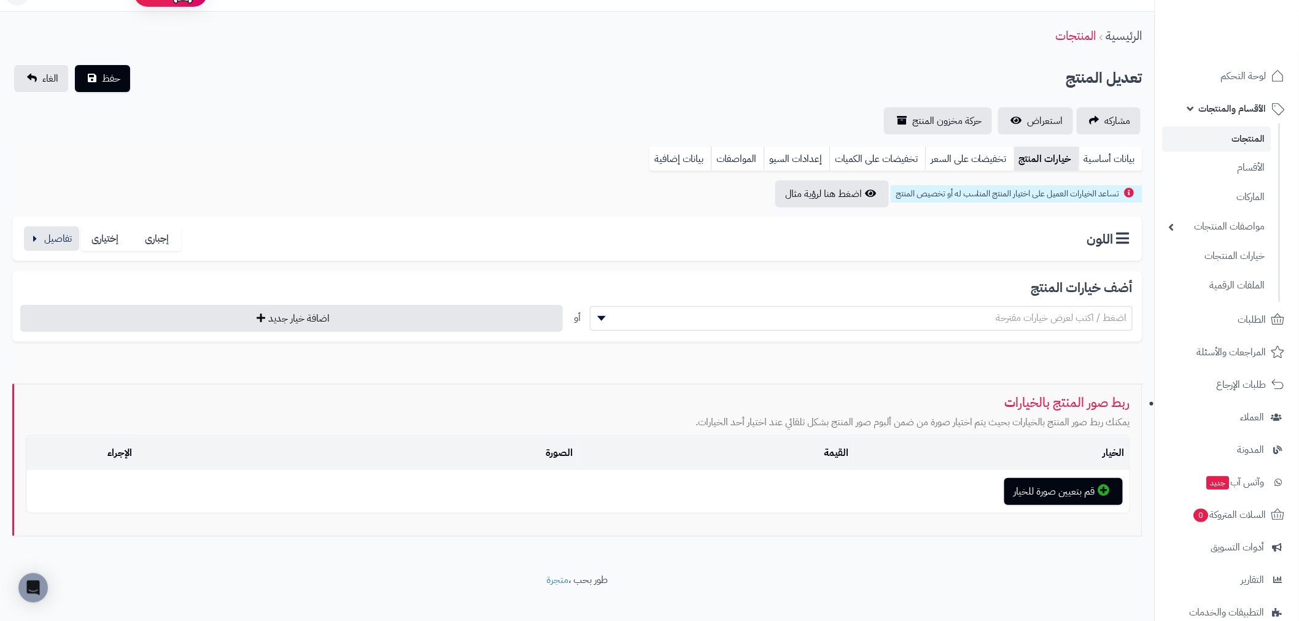
scroll to position [39, 0]
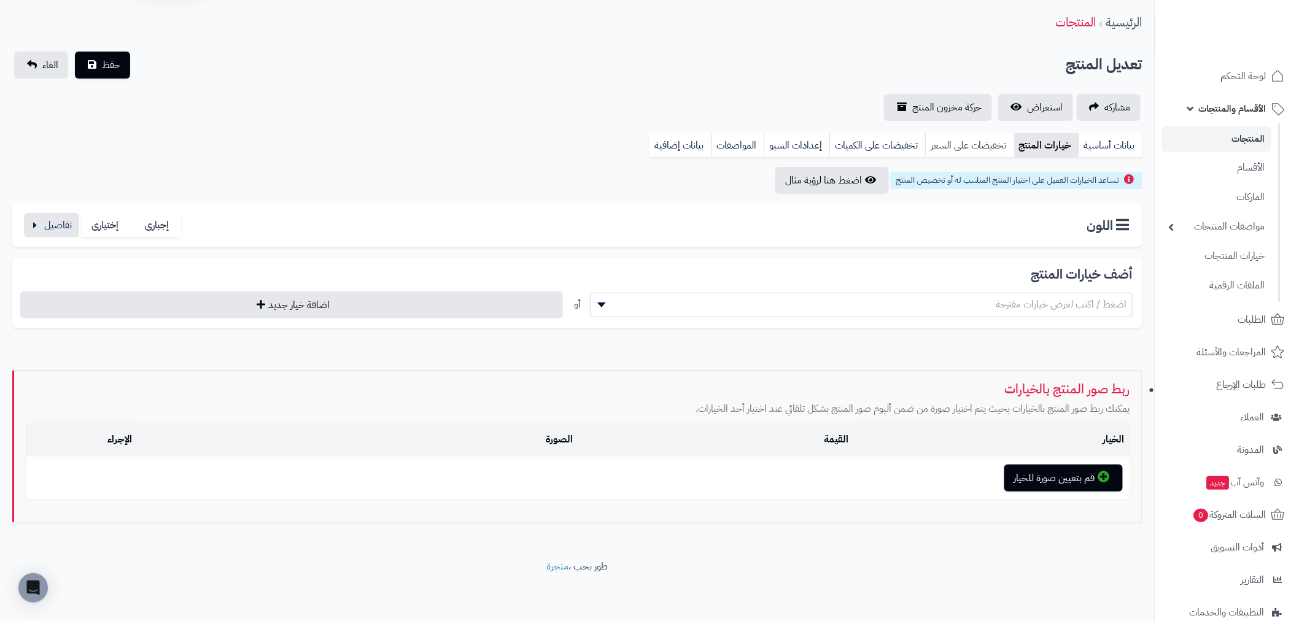
click at [981, 143] on link "تخفيضات على السعر" at bounding box center [969, 145] width 89 height 25
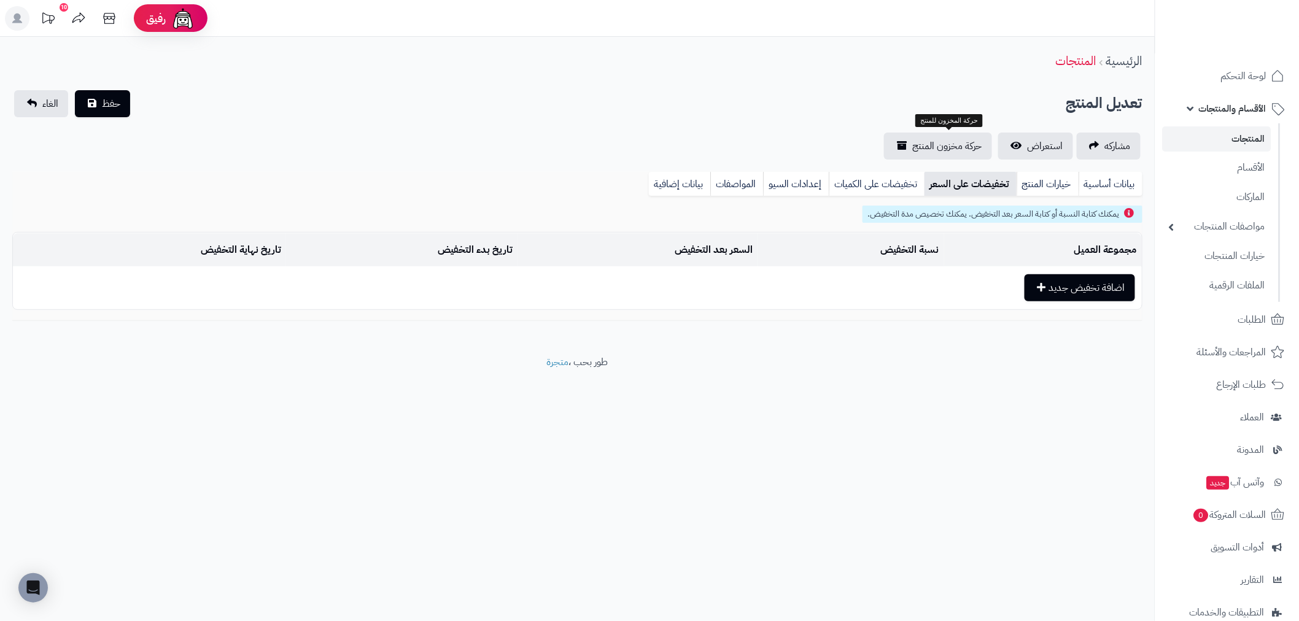
scroll to position [0, 0]
click at [771, 179] on link "المواصفات" at bounding box center [747, 184] width 53 height 25
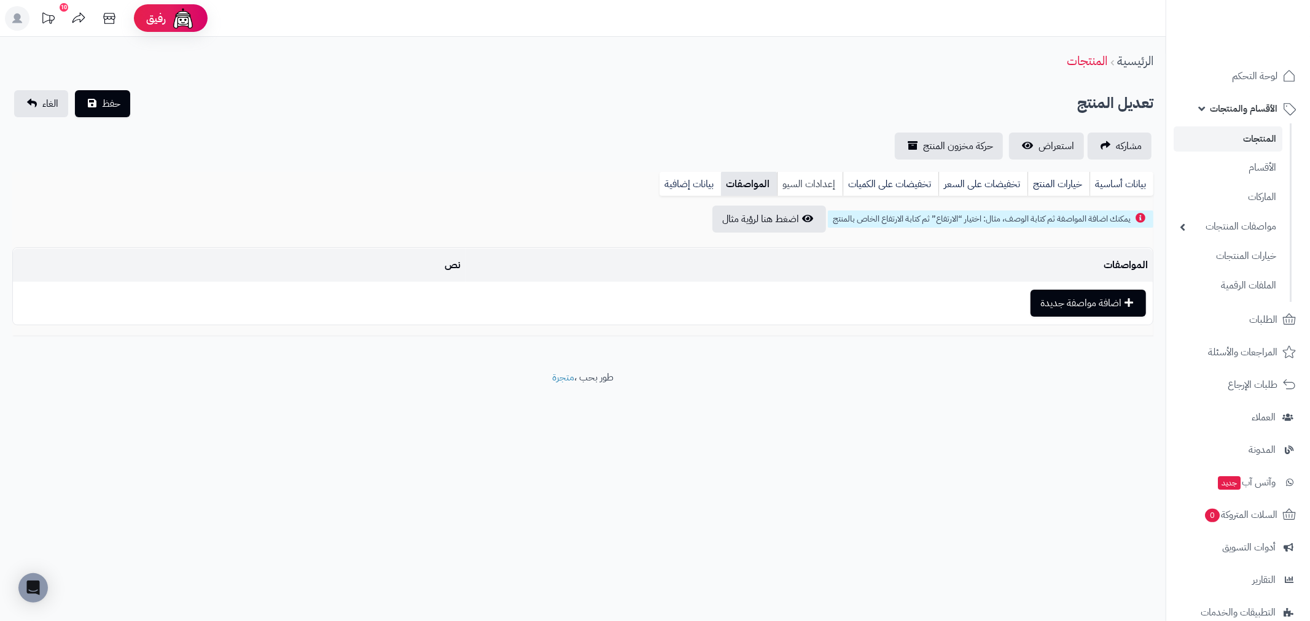
click at [796, 190] on link "إعدادات السيو" at bounding box center [810, 184] width 66 height 25
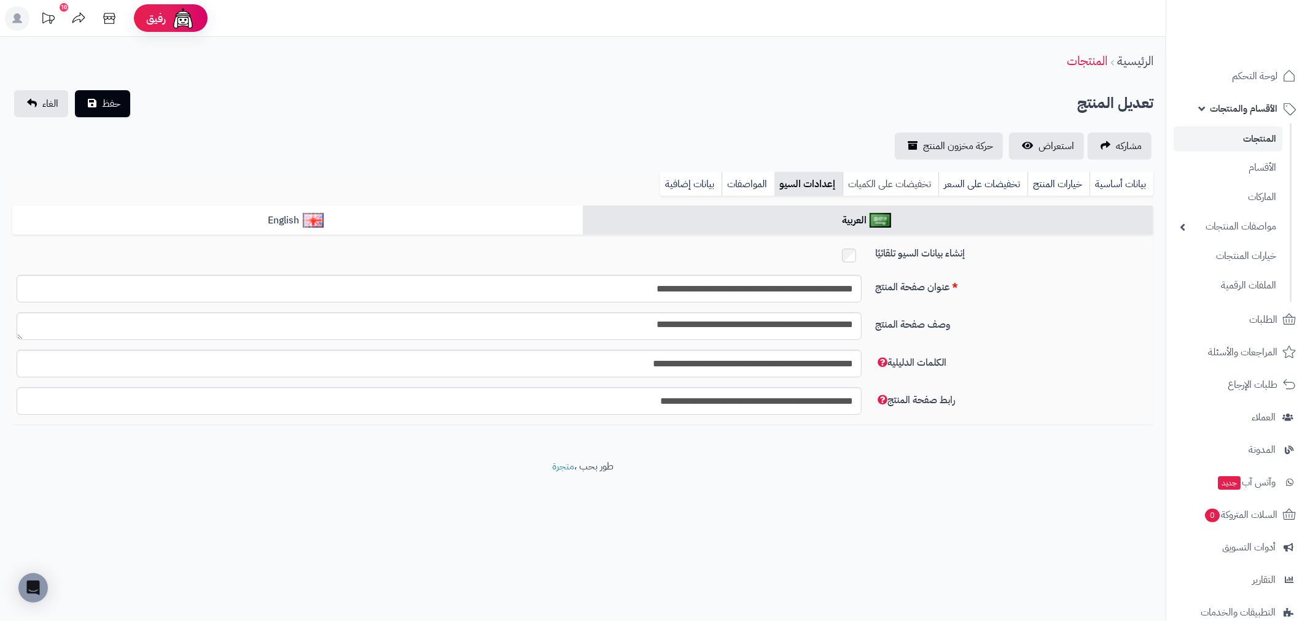
click at [880, 181] on link "تخفيضات على الكميات" at bounding box center [890, 184] width 96 height 25
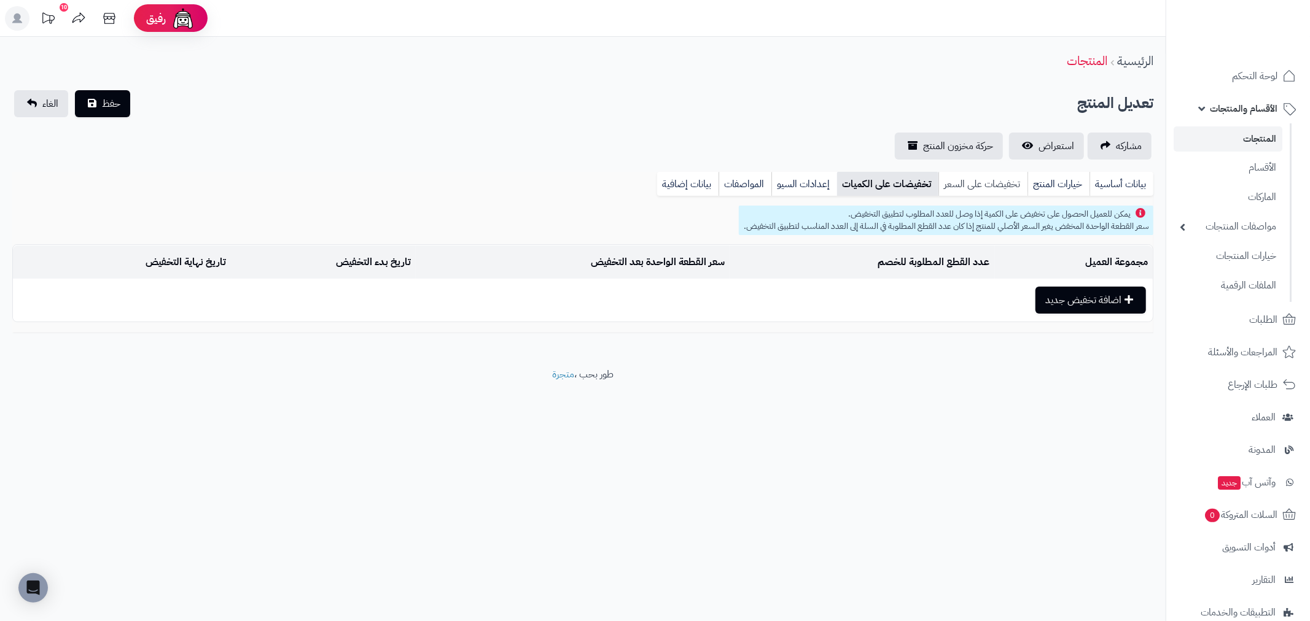
click at [971, 179] on link "تخفيضات على السعر" at bounding box center [982, 184] width 89 height 25
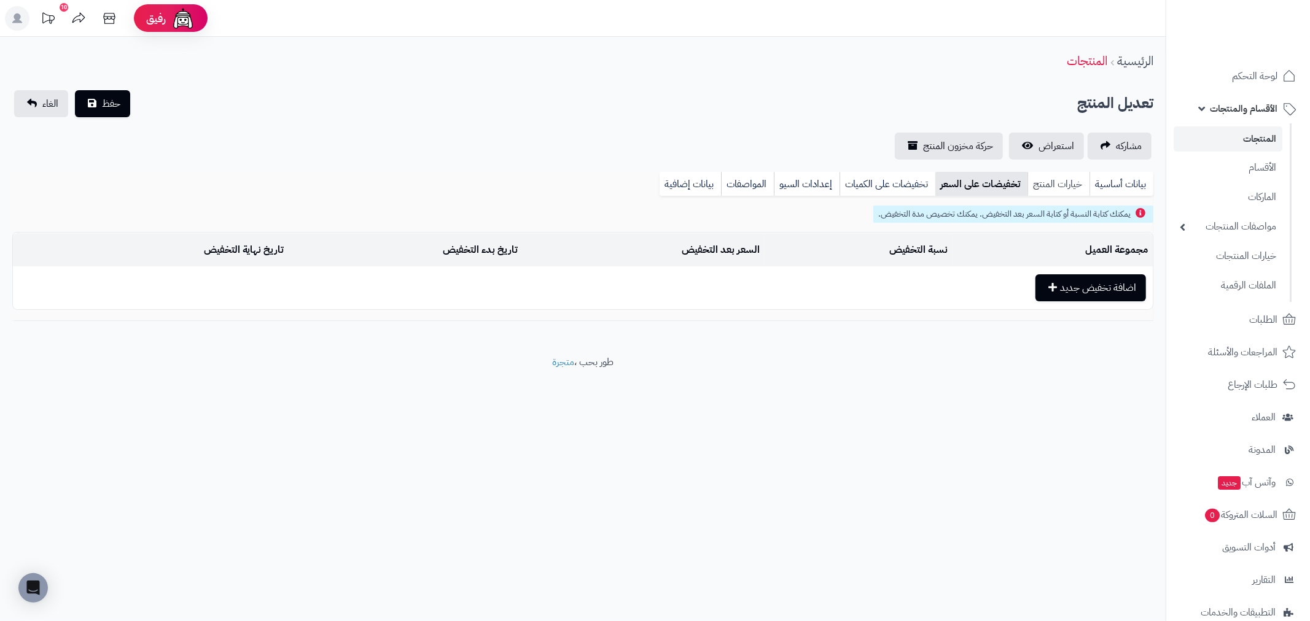
click at [1054, 181] on link "خيارات المنتج" at bounding box center [1058, 184] width 62 height 25
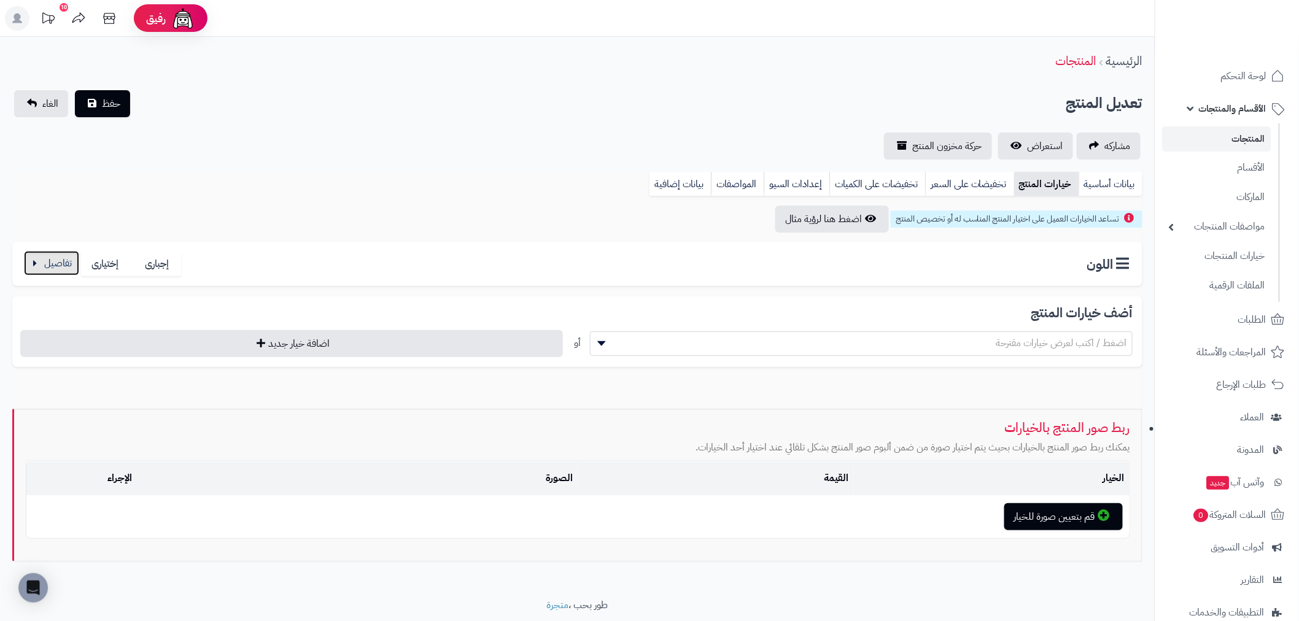
click at [71, 262] on button "button" at bounding box center [51, 263] width 55 height 25
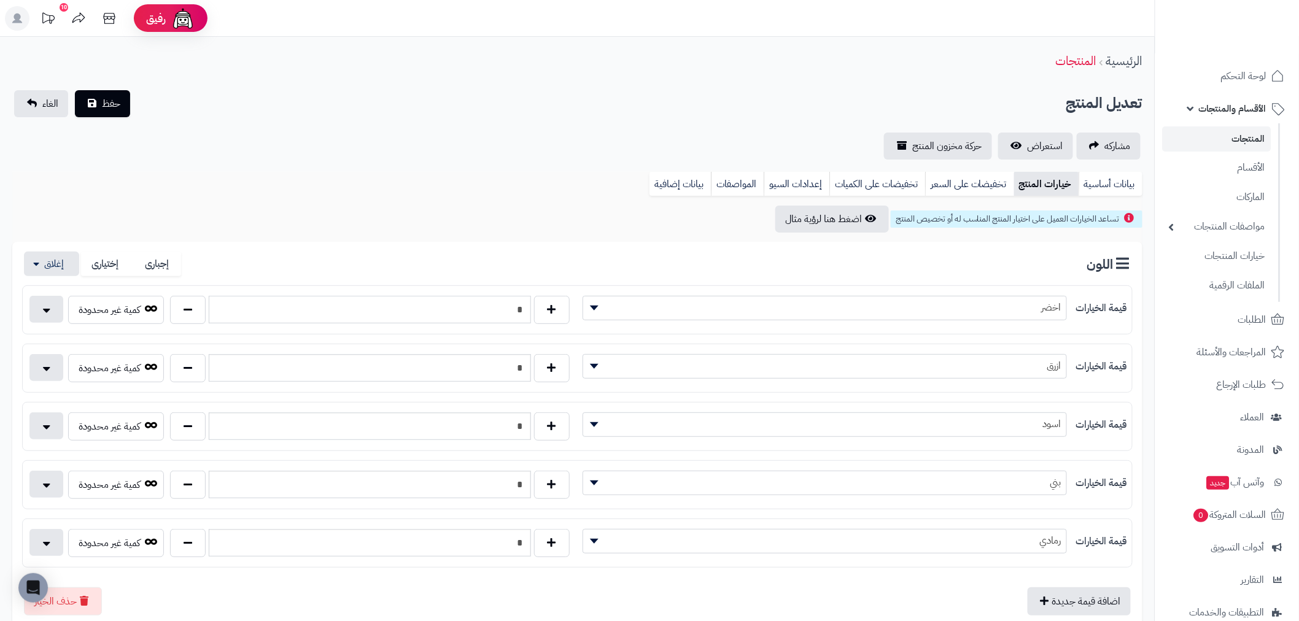
click at [457, 313] on input "*" at bounding box center [370, 310] width 322 height 28
type input "*"
click at [487, 368] on input "*" at bounding box center [370, 368] width 322 height 28
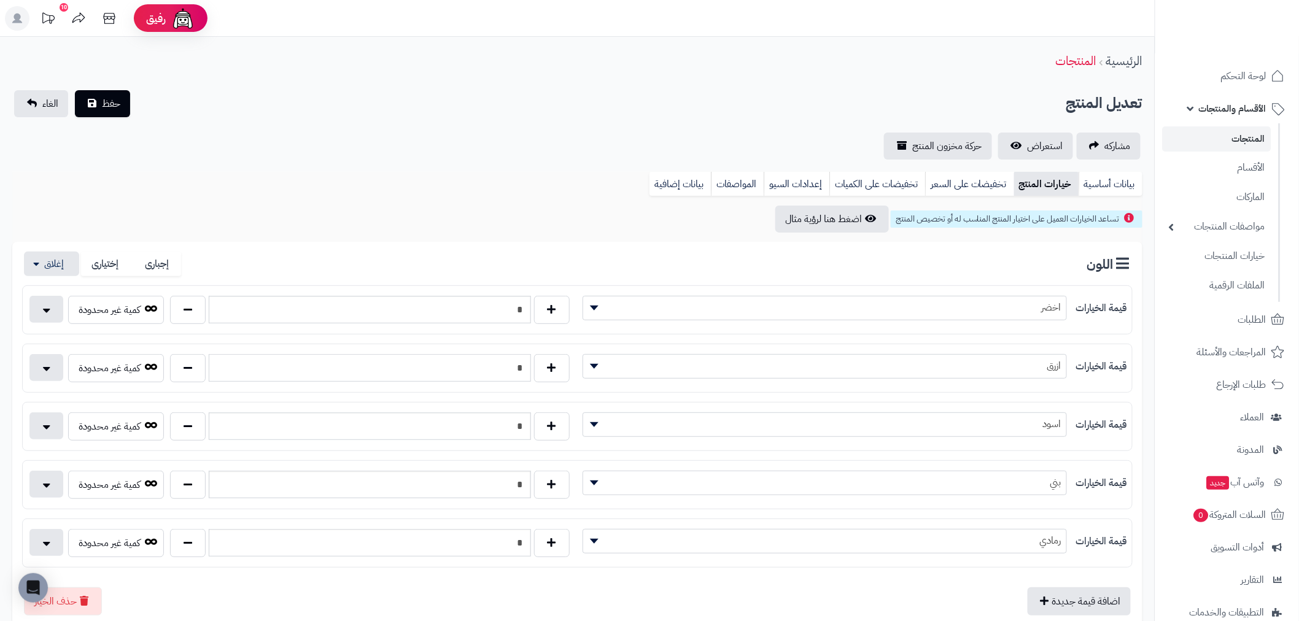
type input "*"
click at [498, 482] on input "*" at bounding box center [370, 485] width 322 height 28
type input "*"
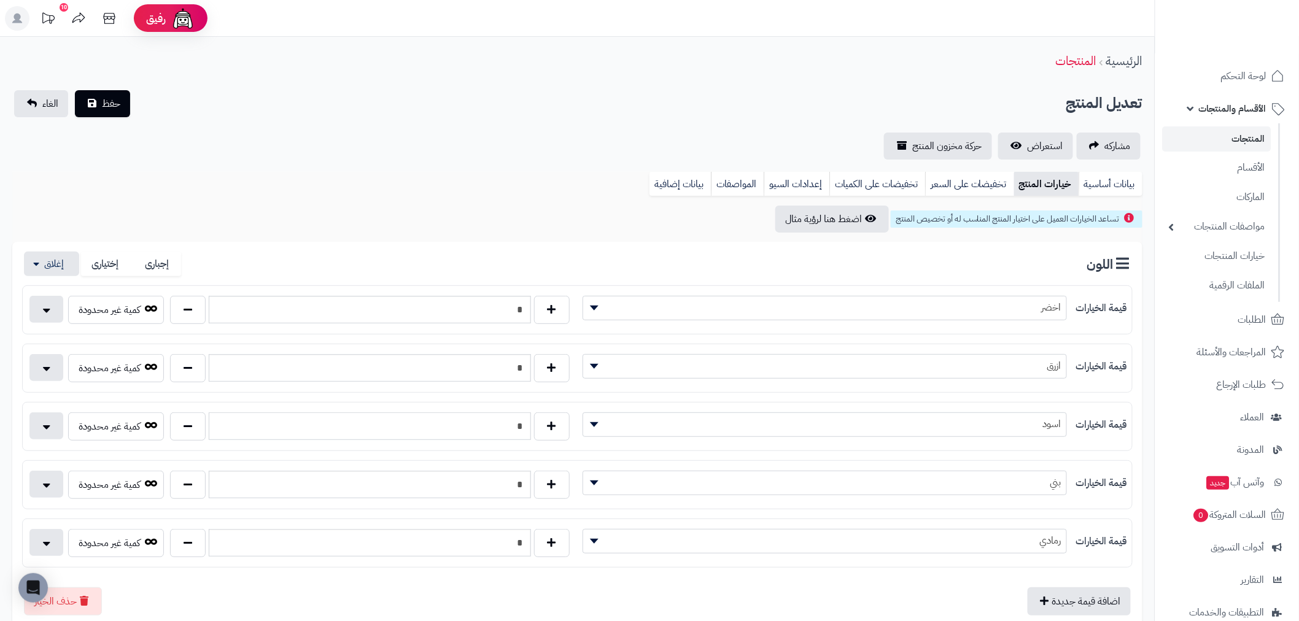
click at [468, 427] on input "*" at bounding box center [370, 427] width 322 height 28
type input "*"
click at [369, 173] on div "بيانات أساسية خيارات المنتج تخفيضات على السعر تخفيضات على الكميات إعدادات السيو…" at bounding box center [577, 189] width 1130 height 34
click at [98, 101] on button "حفظ" at bounding box center [102, 103] width 55 height 27
